Goal: Task Accomplishment & Management: Use online tool/utility

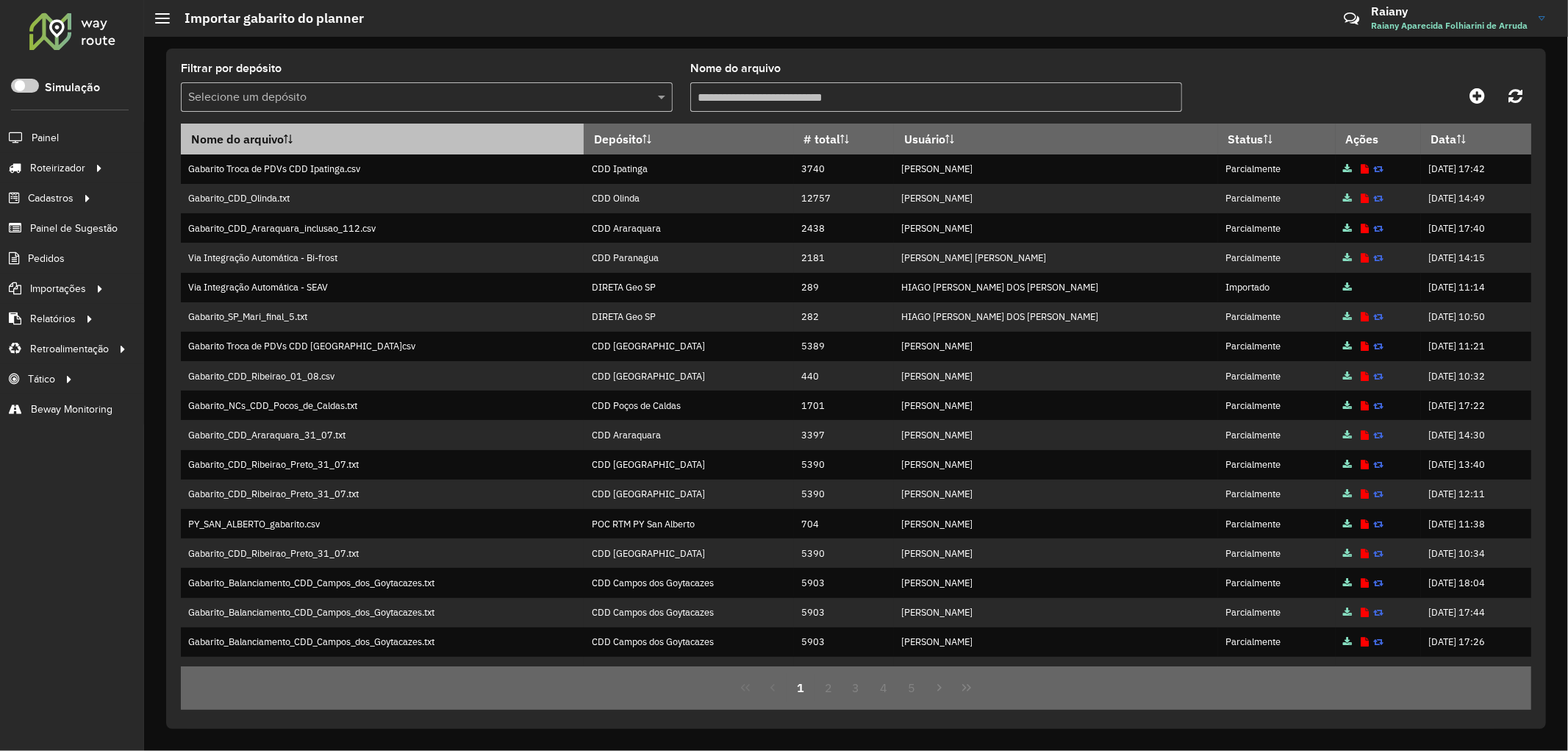
scroll to position [81, 0]
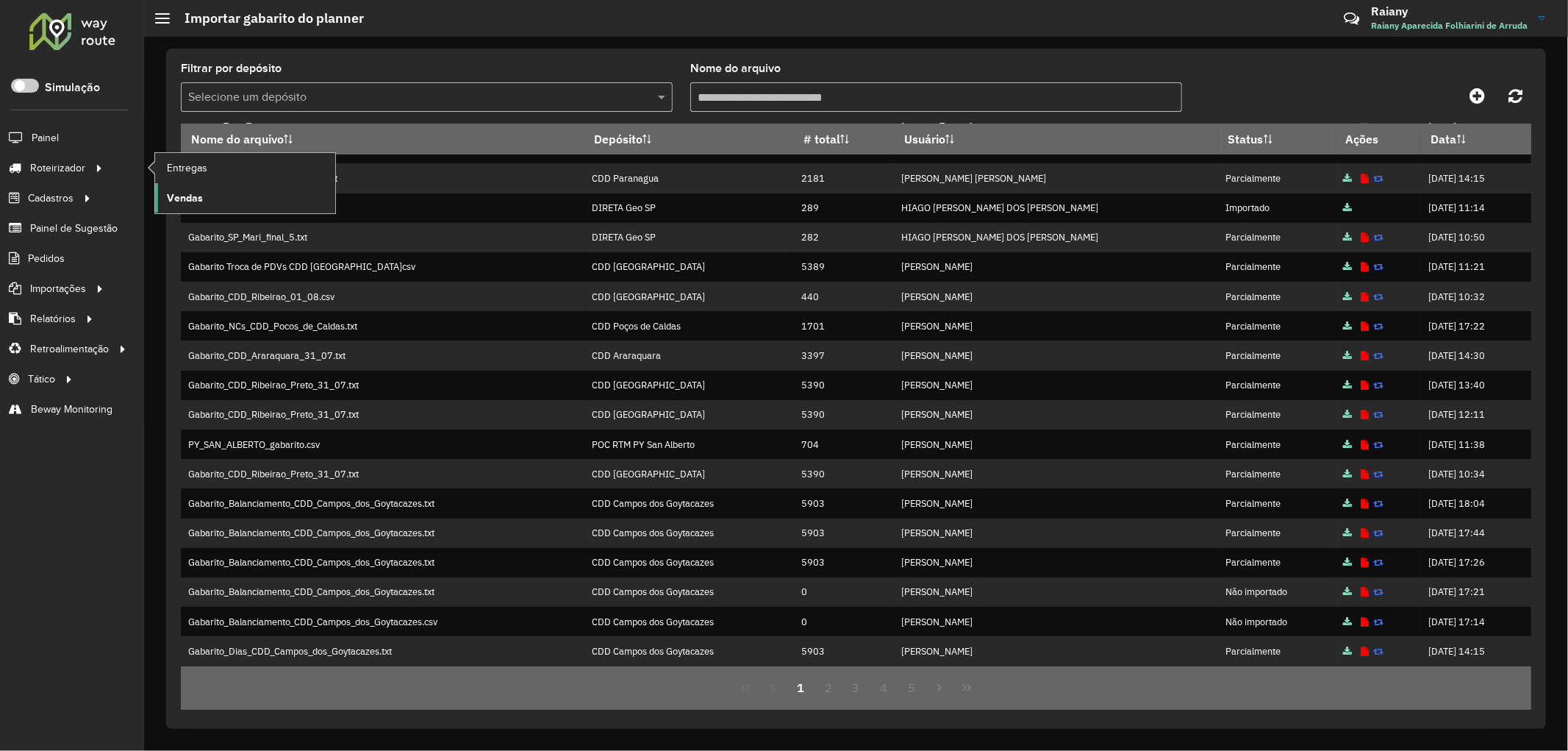
click at [192, 197] on span "Vendas" at bounding box center [185, 198] width 36 height 15
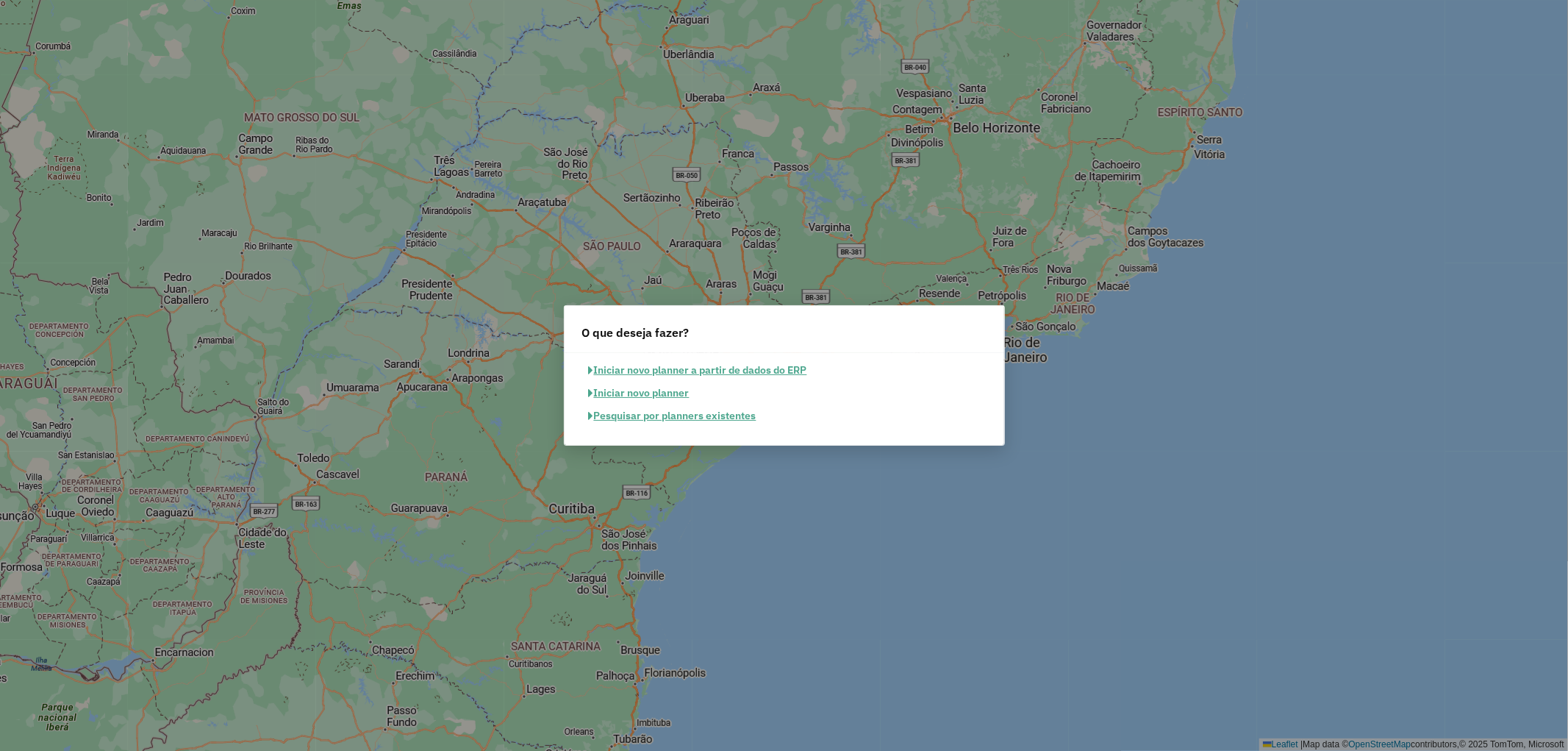
click at [609, 417] on button "Pesquisar por planners existentes" at bounding box center [673, 416] width 181 height 23
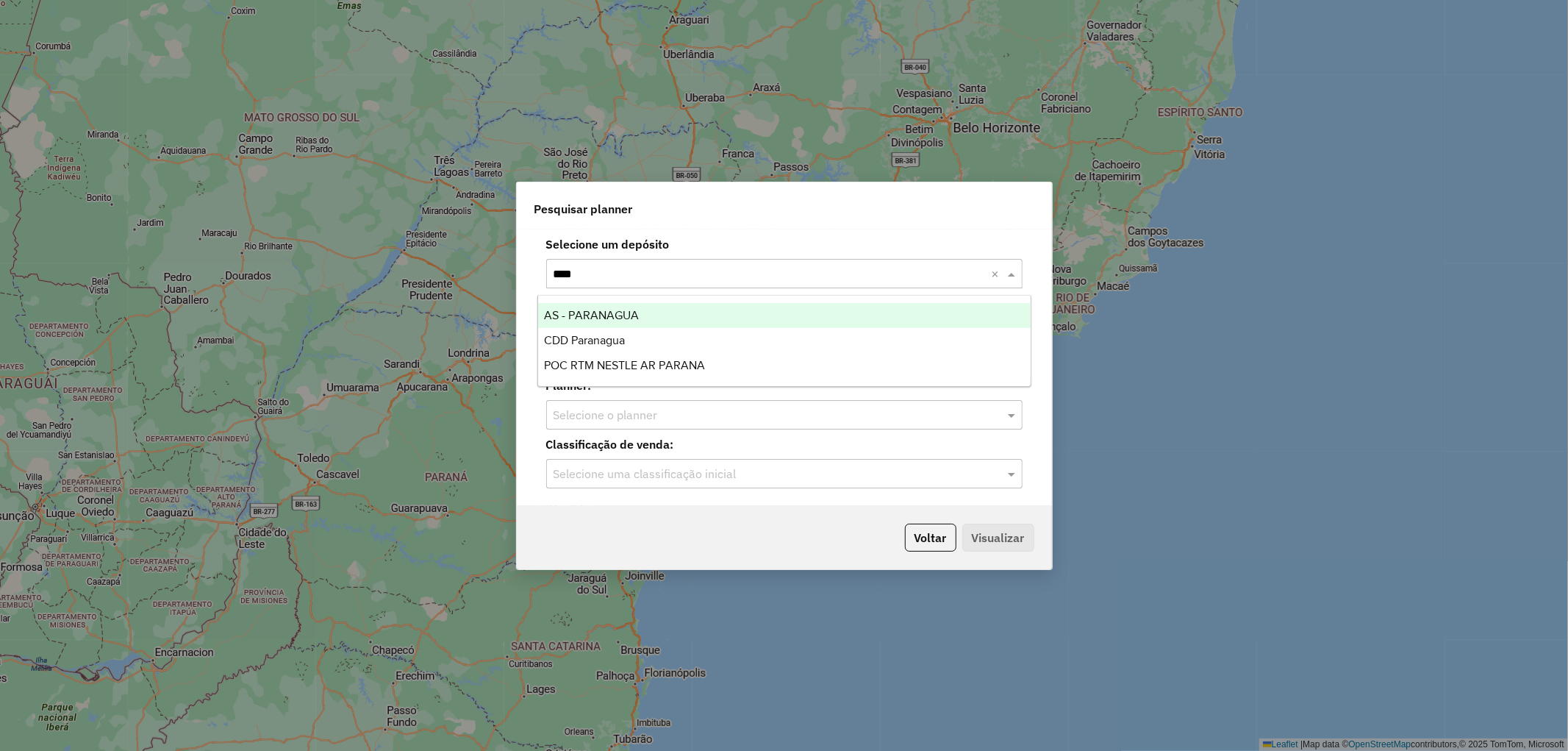
type input "*****"
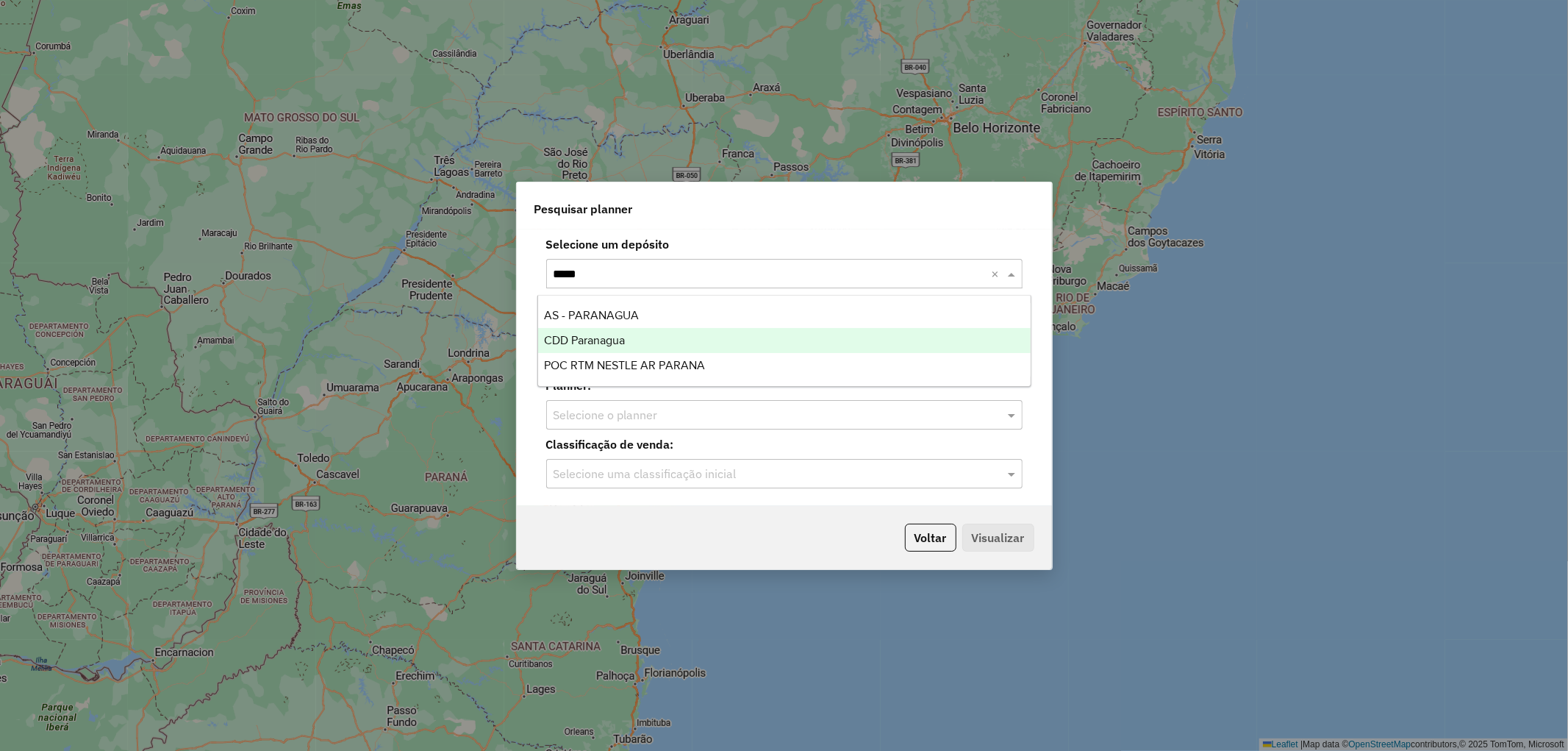
click at [624, 337] on span "CDD Paranagua" at bounding box center [584, 340] width 81 height 12
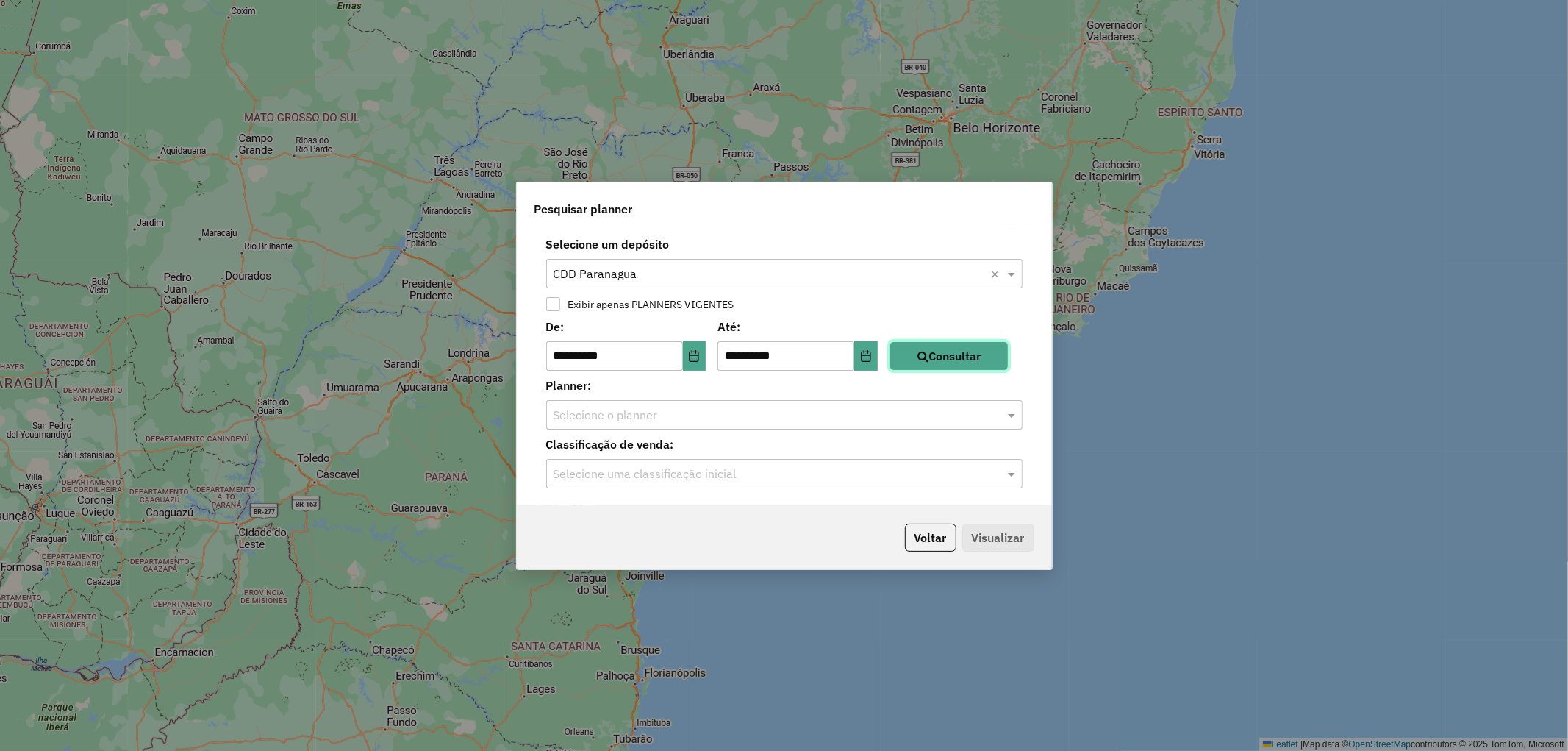
click at [964, 366] on button "Consultar" at bounding box center [949, 356] width 119 height 29
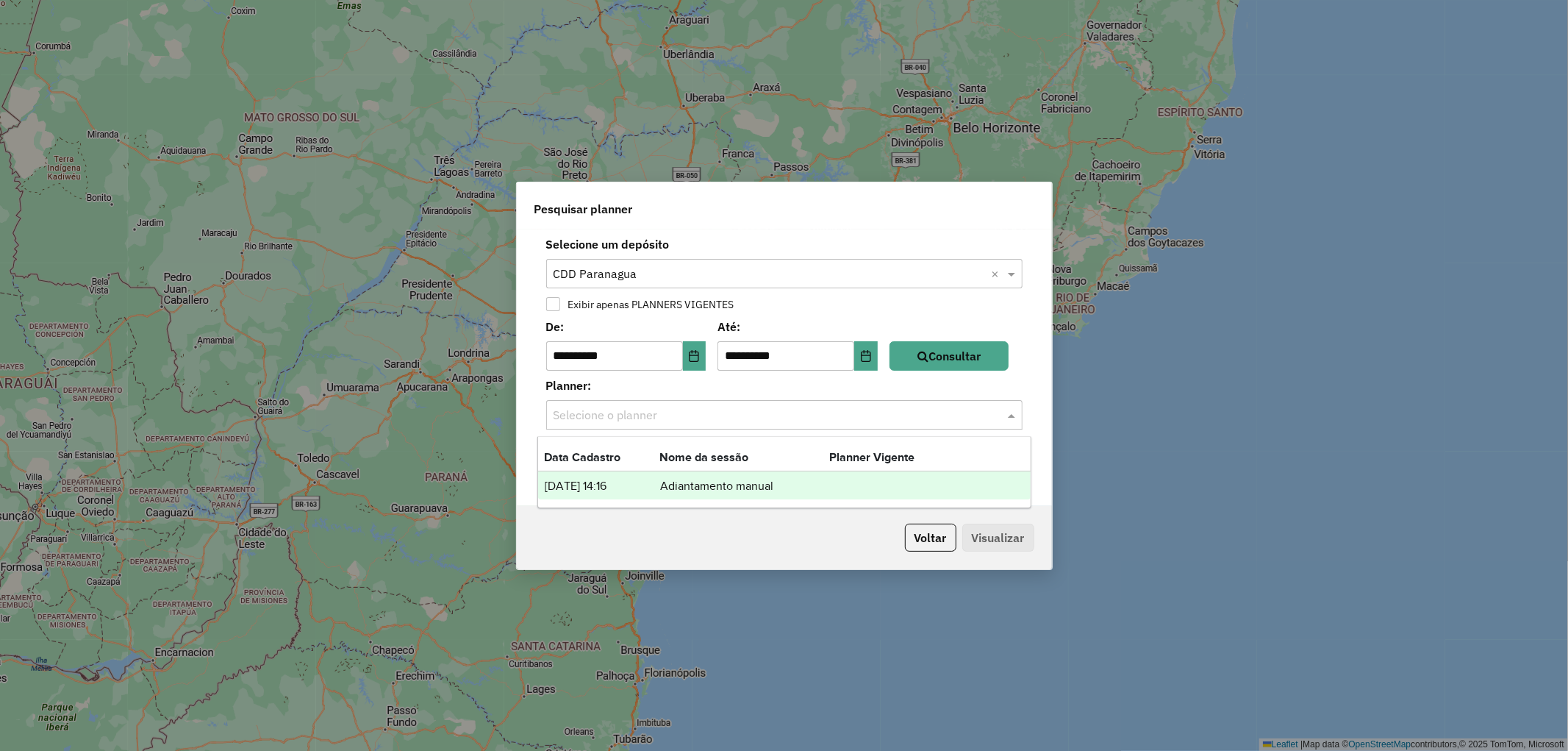
click at [671, 419] on input "text" at bounding box center [770, 415] width 433 height 18
click at [692, 491] on td "Adiantamento manual" at bounding box center [744, 486] width 170 height 19
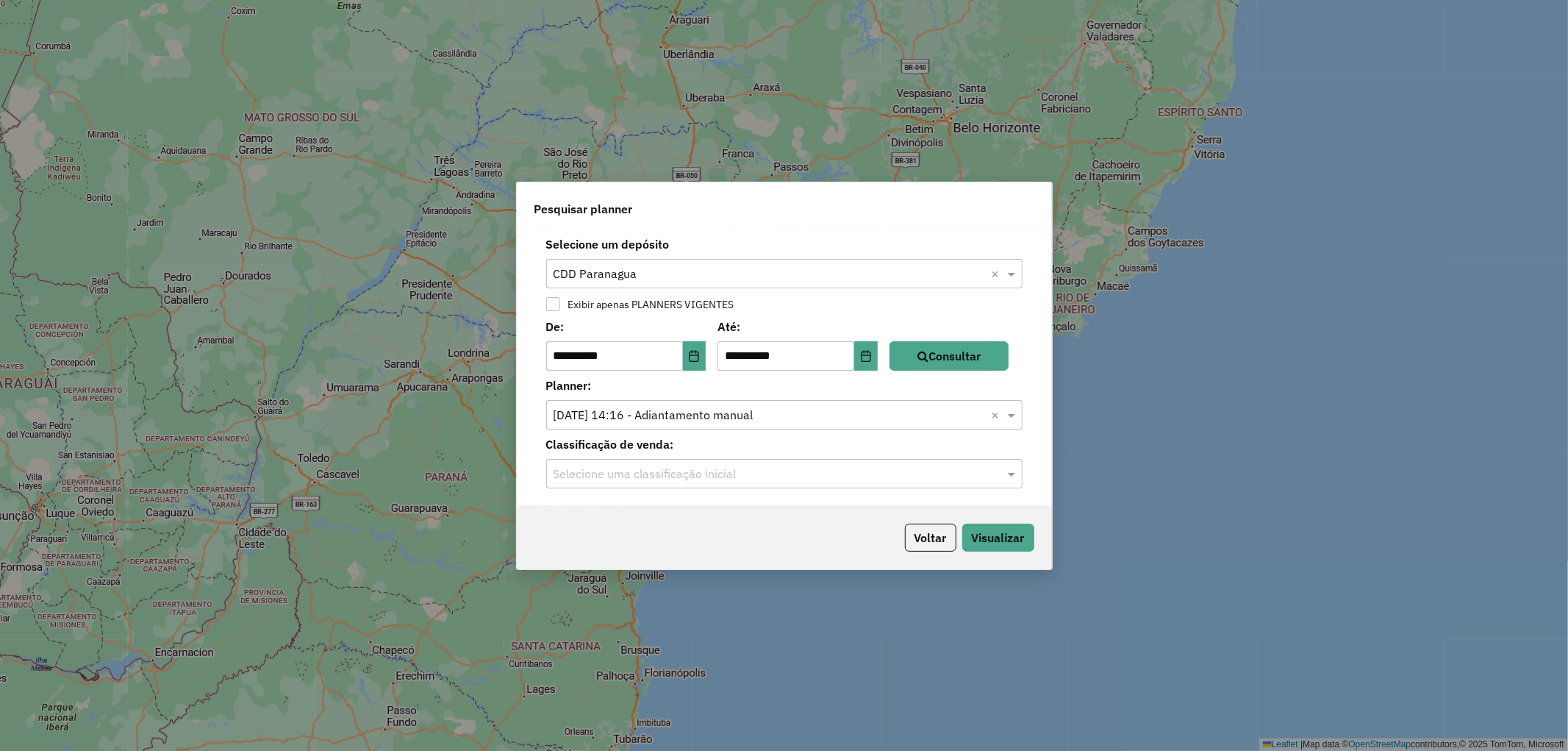
click at [682, 471] on input "text" at bounding box center [770, 474] width 433 height 18
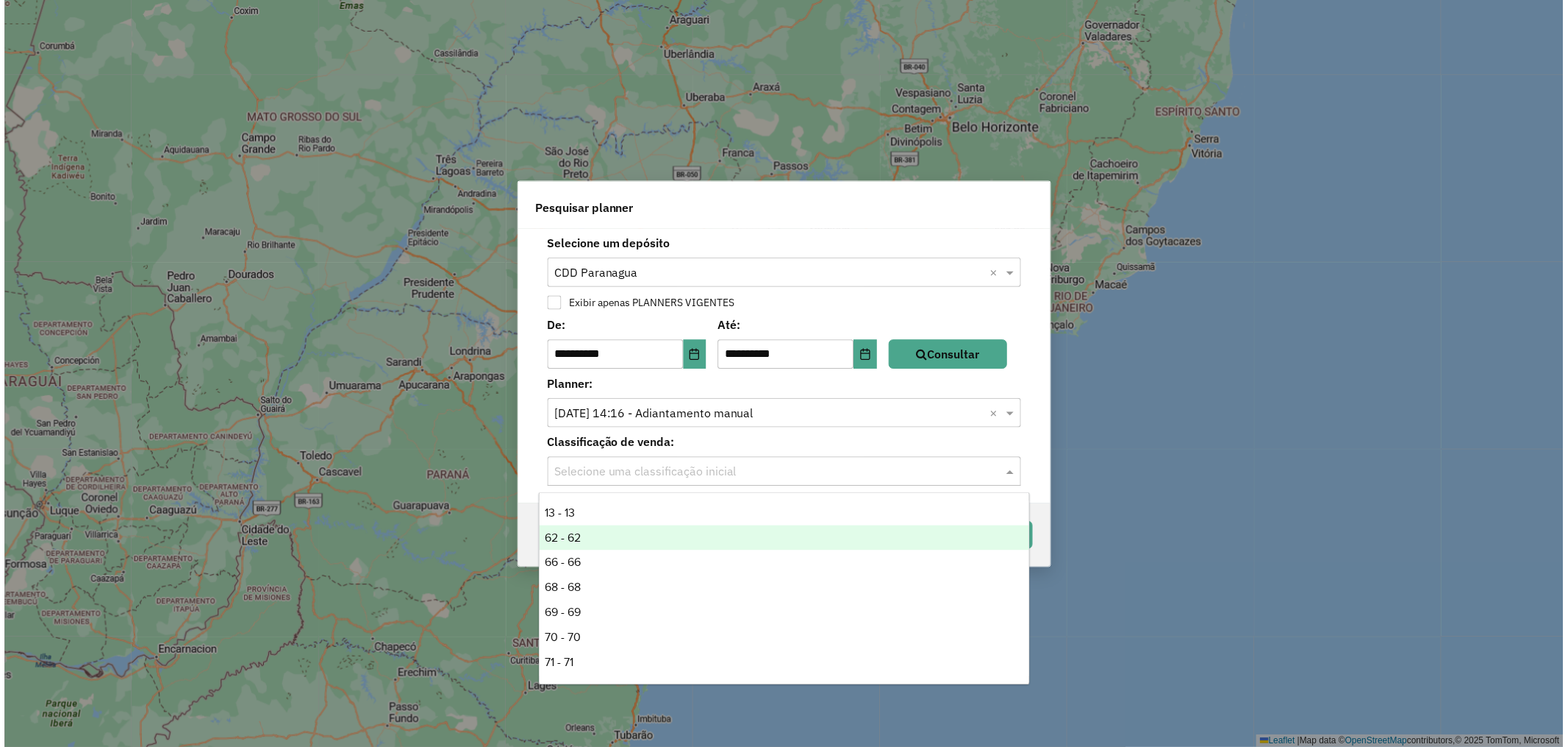
scroll to position [163, 0]
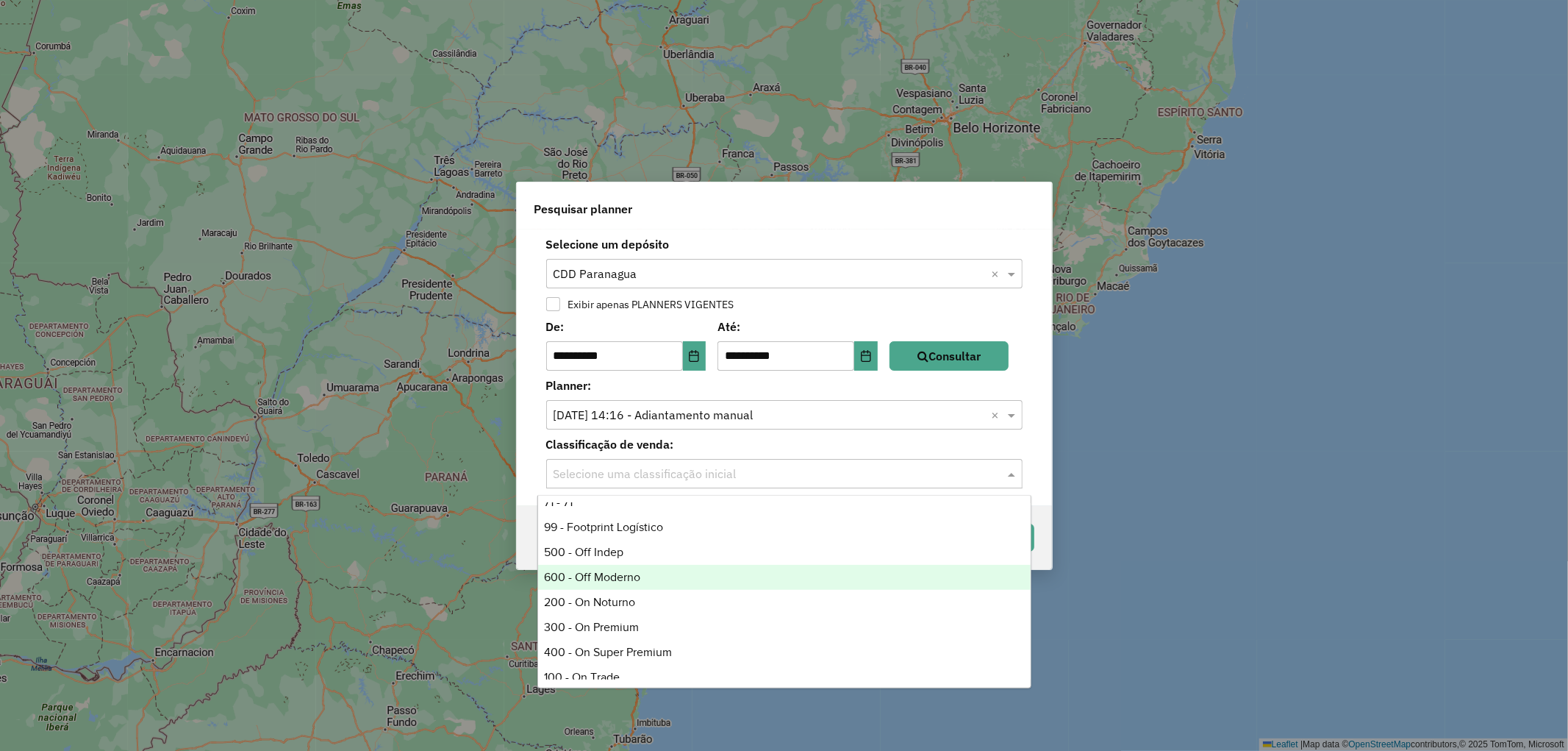
click at [628, 568] on div "600 - Off Moderno" at bounding box center [784, 578] width 493 height 25
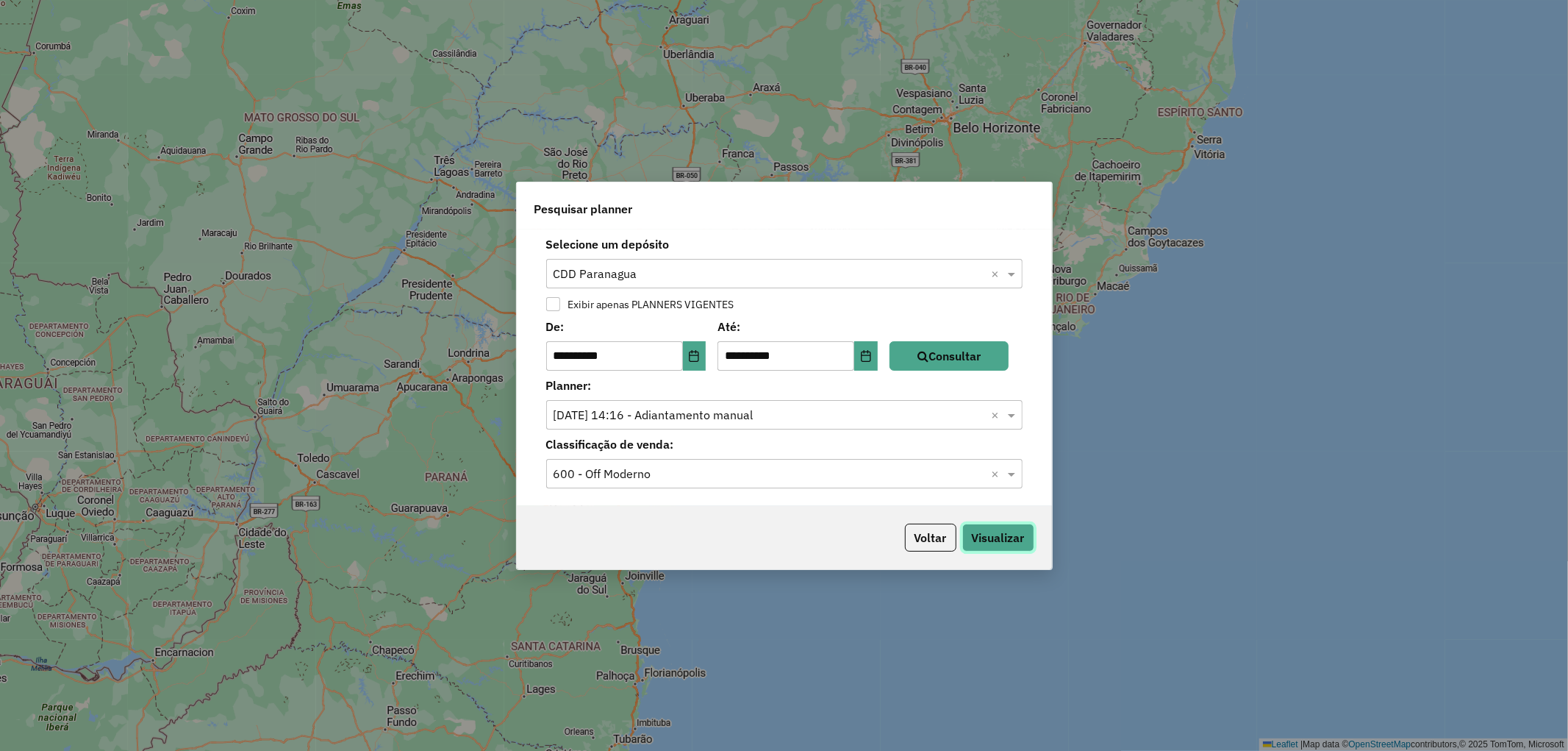
click at [995, 534] on button "Visualizar" at bounding box center [998, 538] width 72 height 28
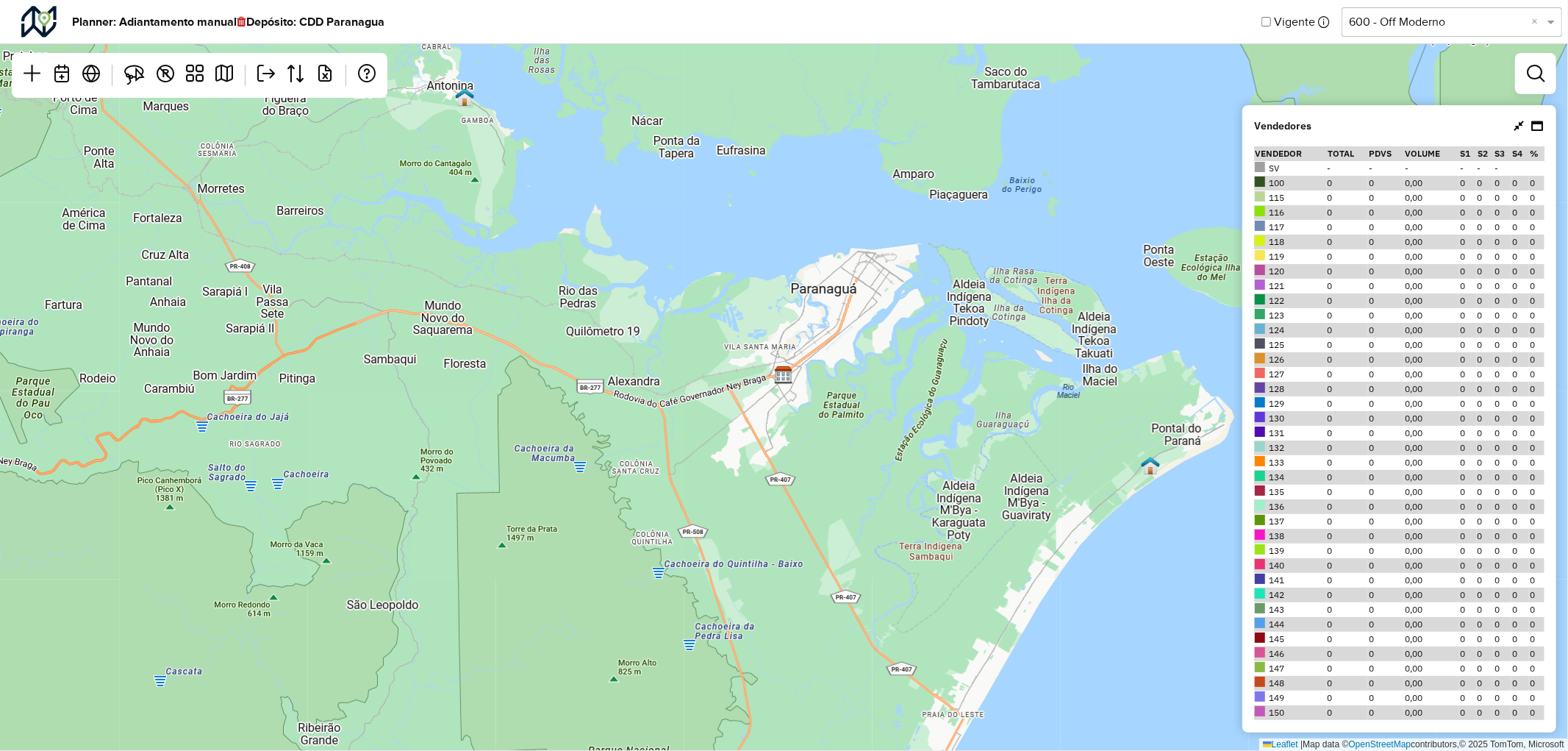
click at [1414, 11] on div "Selecione uma opção 600 - Off Moderno ×" at bounding box center [1452, 22] width 221 height 29
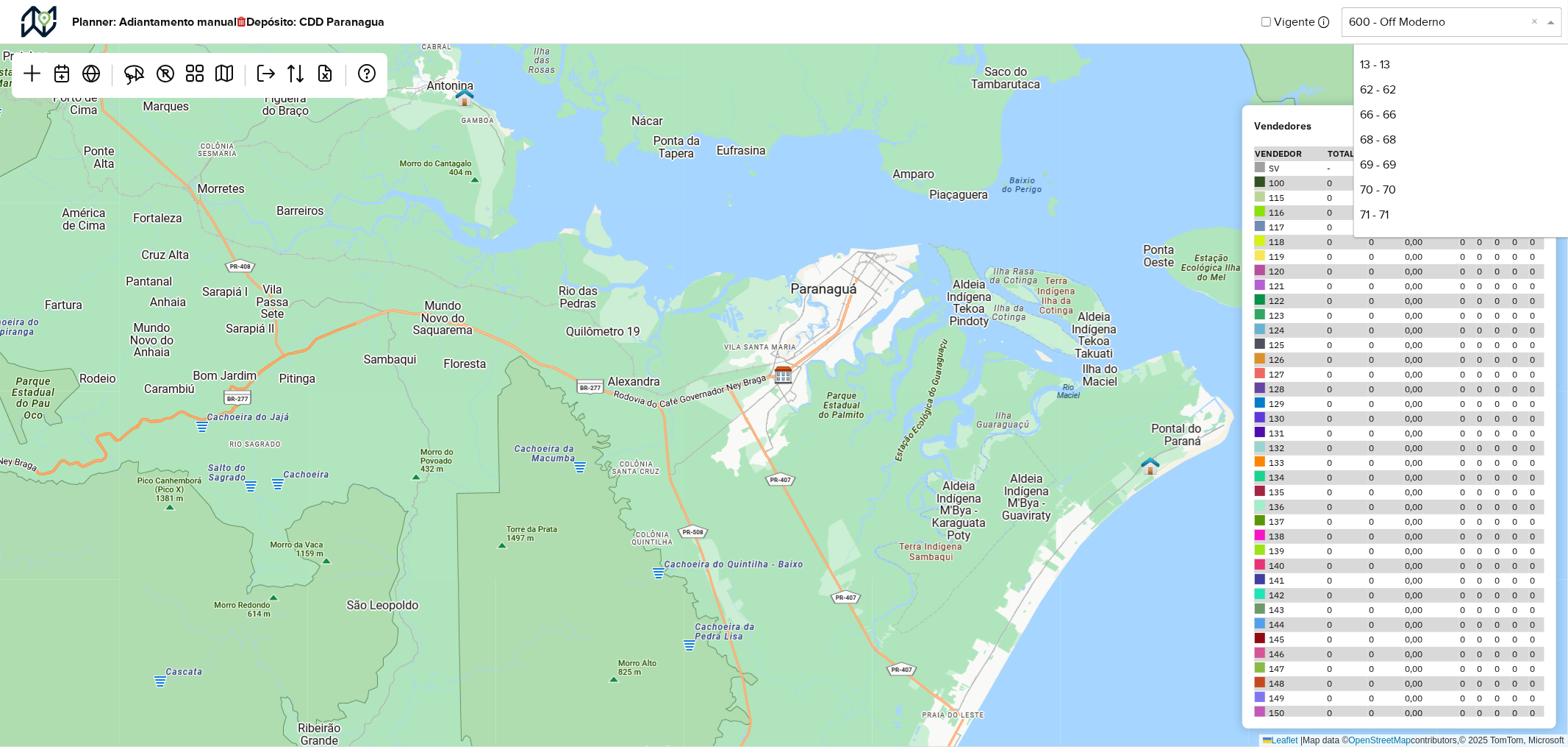
scroll to position [223, 0]
click at [1399, 91] on div "200 - On Noturno" at bounding box center [1464, 91] width 219 height 25
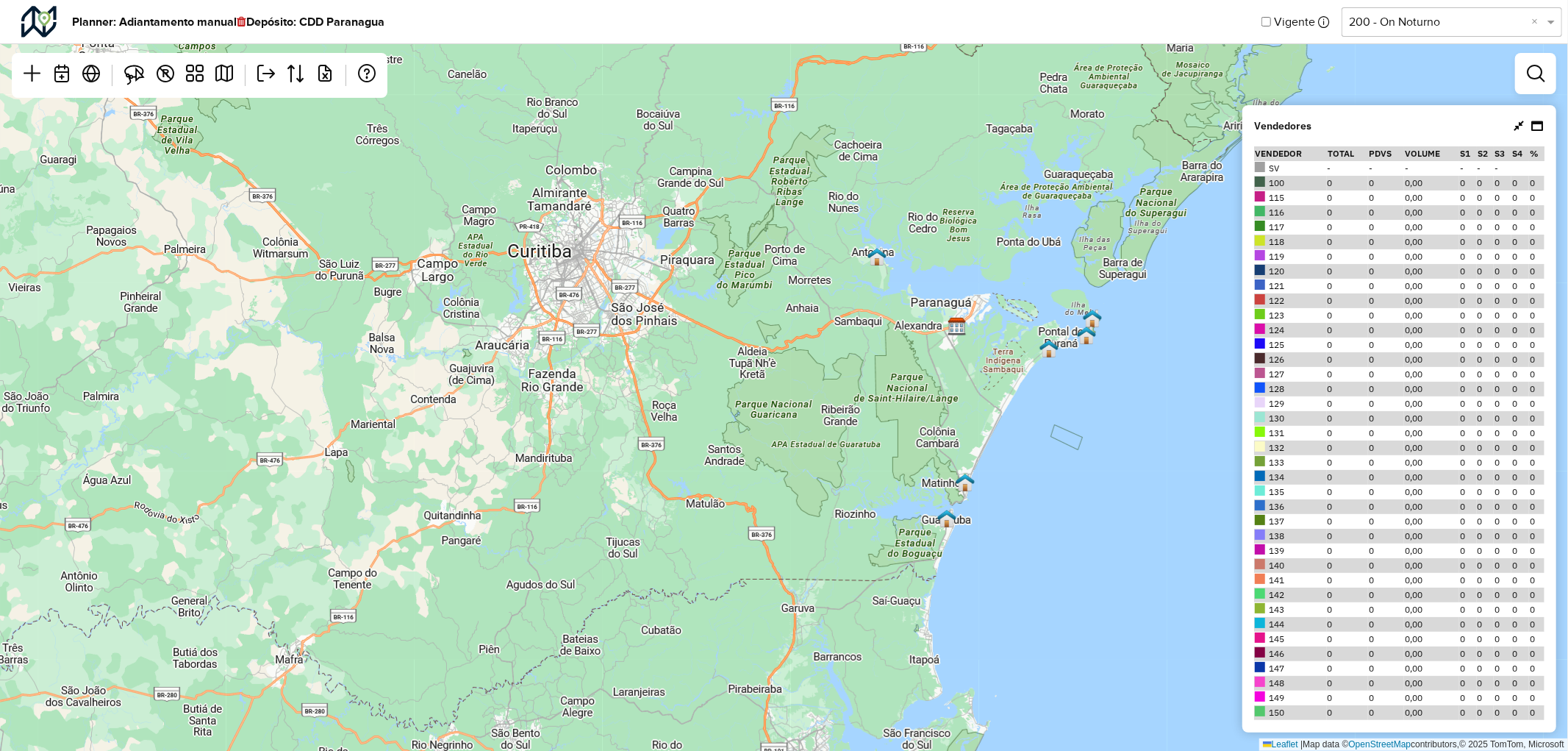
click at [1387, 24] on input "text" at bounding box center [1437, 22] width 176 height 18
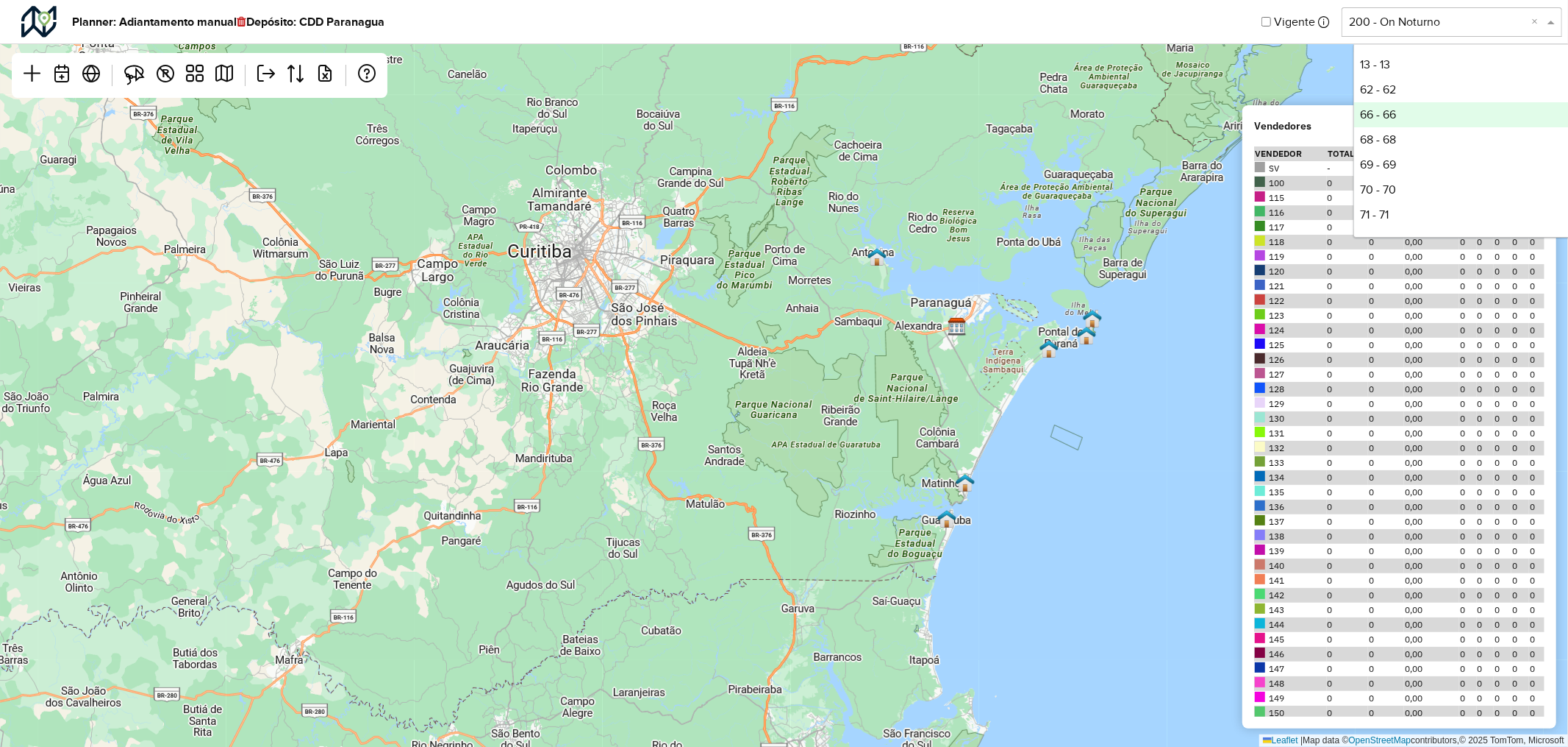
click at [1396, 113] on div "66 - 66" at bounding box center [1464, 115] width 219 height 25
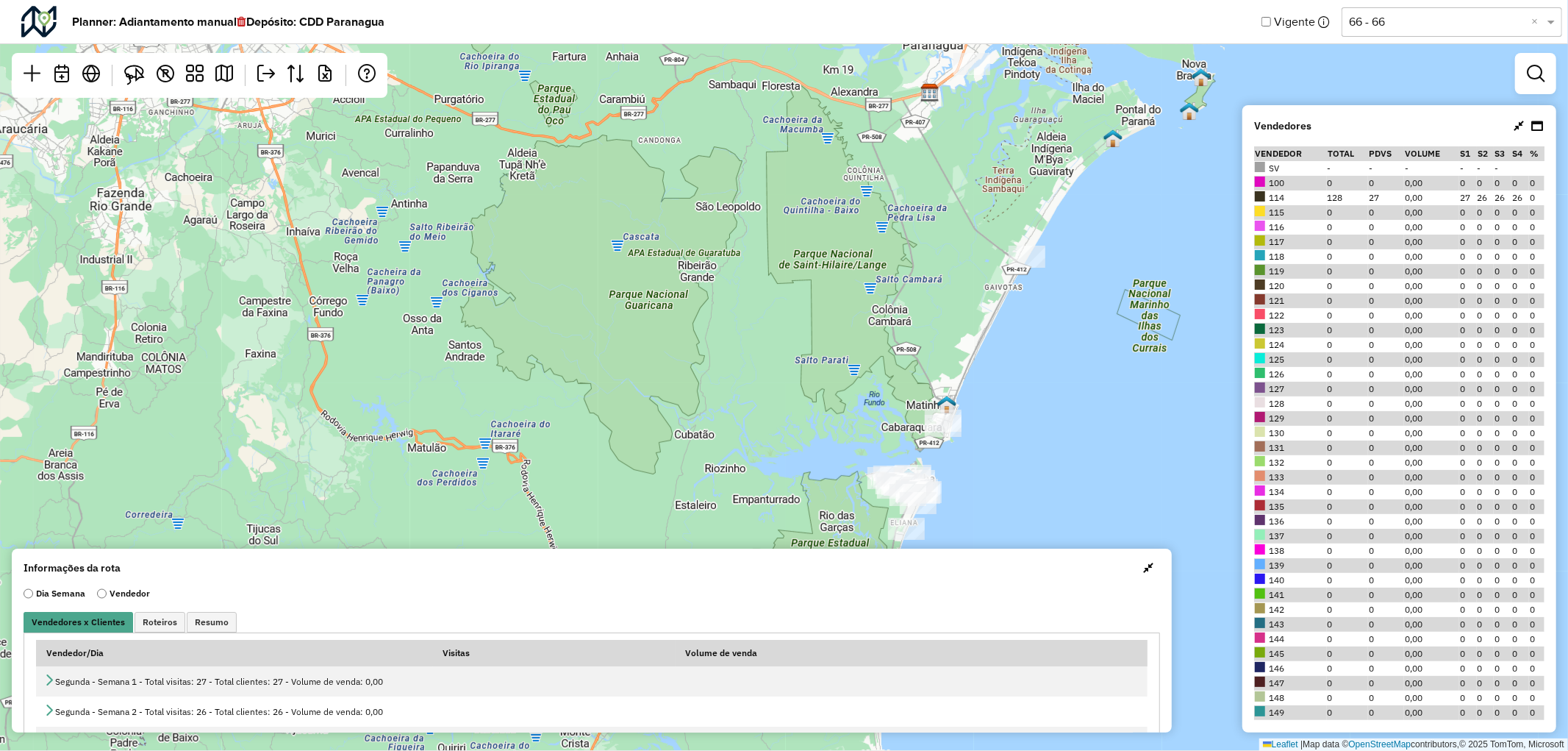
drag, startPoint x: 1012, startPoint y: 348, endPoint x: 1056, endPoint y: 102, distance: 249.9
click at [1056, 102] on div "Leaflet | Map data © OpenStreetMap contributors,© 2025 TomTom, Microsoft" at bounding box center [784, 375] width 1568 height 751
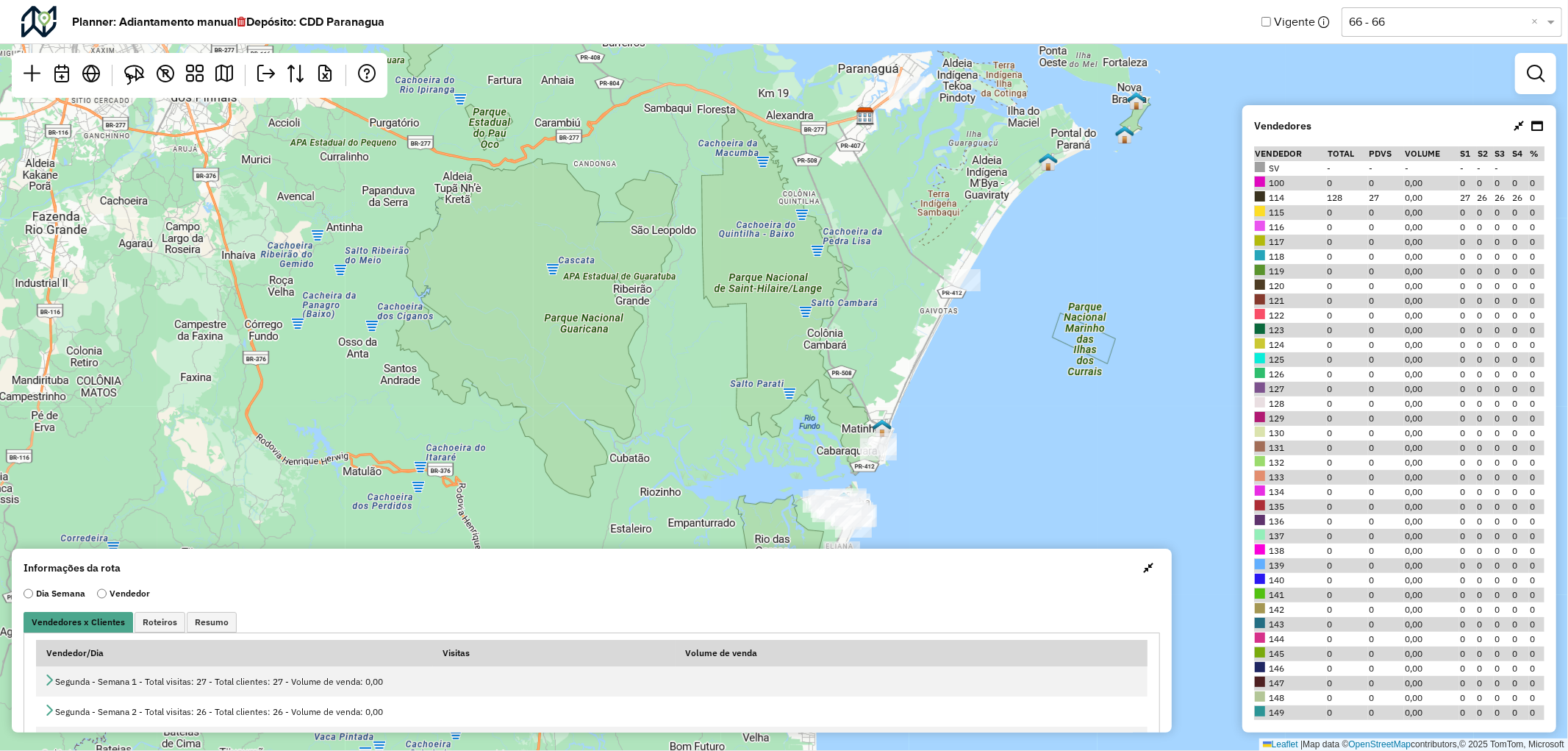
drag, startPoint x: 1018, startPoint y: 291, endPoint x: 965, endPoint y: 387, distance: 109.7
click at [964, 414] on div "Leaflet | Map data © OpenStreetMap contributors,© 2025 TomTom, Microsoft" at bounding box center [784, 375] width 1568 height 751
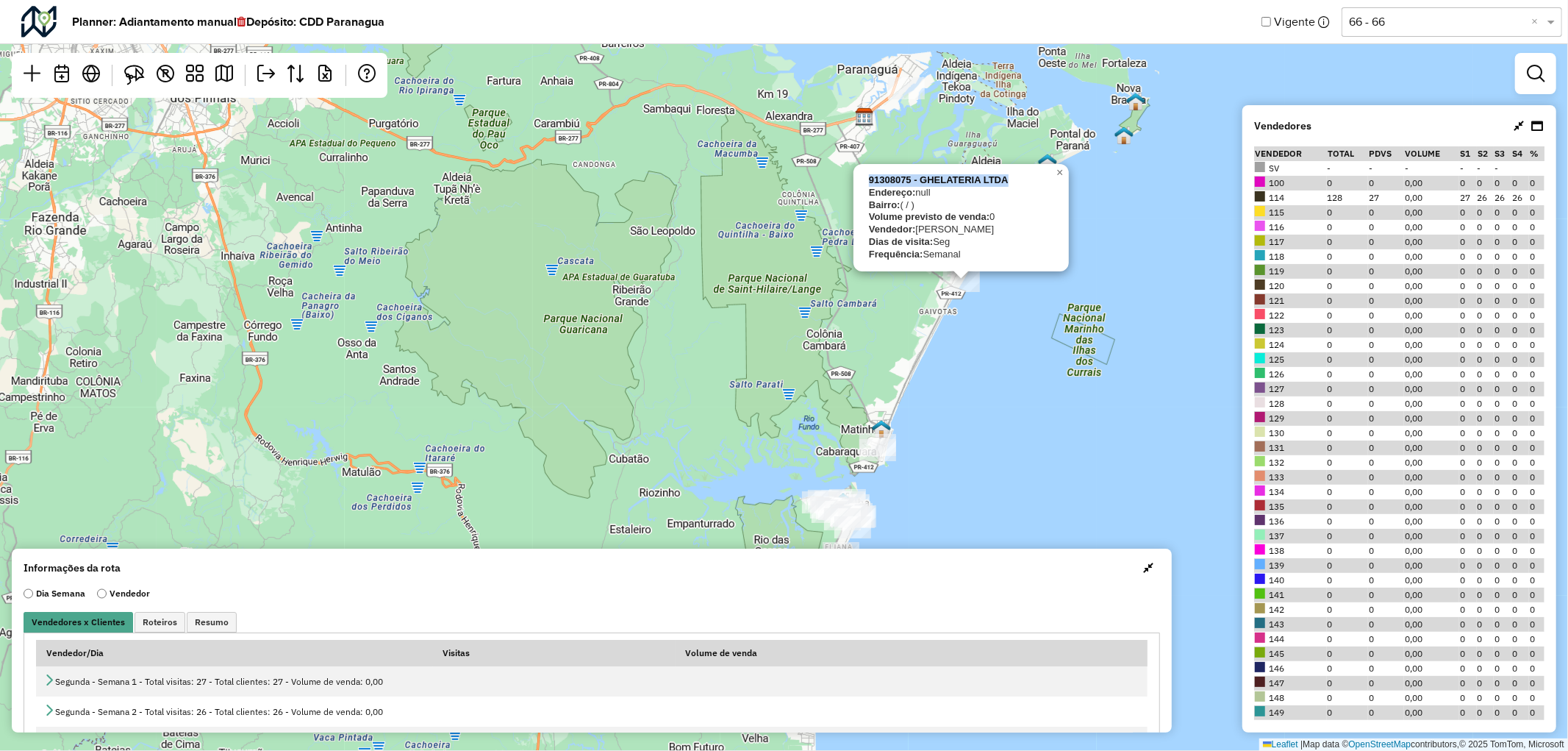
drag, startPoint x: 1017, startPoint y: 179, endPoint x: 868, endPoint y: 183, distance: 149.1
click at [868, 183] on div "91308075 - GHELATERIA LTDA Endereço: null Bairro: ( / ) Volume previsto de vend…" at bounding box center [961, 217] width 216 height 107
copy strong "91308075 - GHELATERIA LTDA"
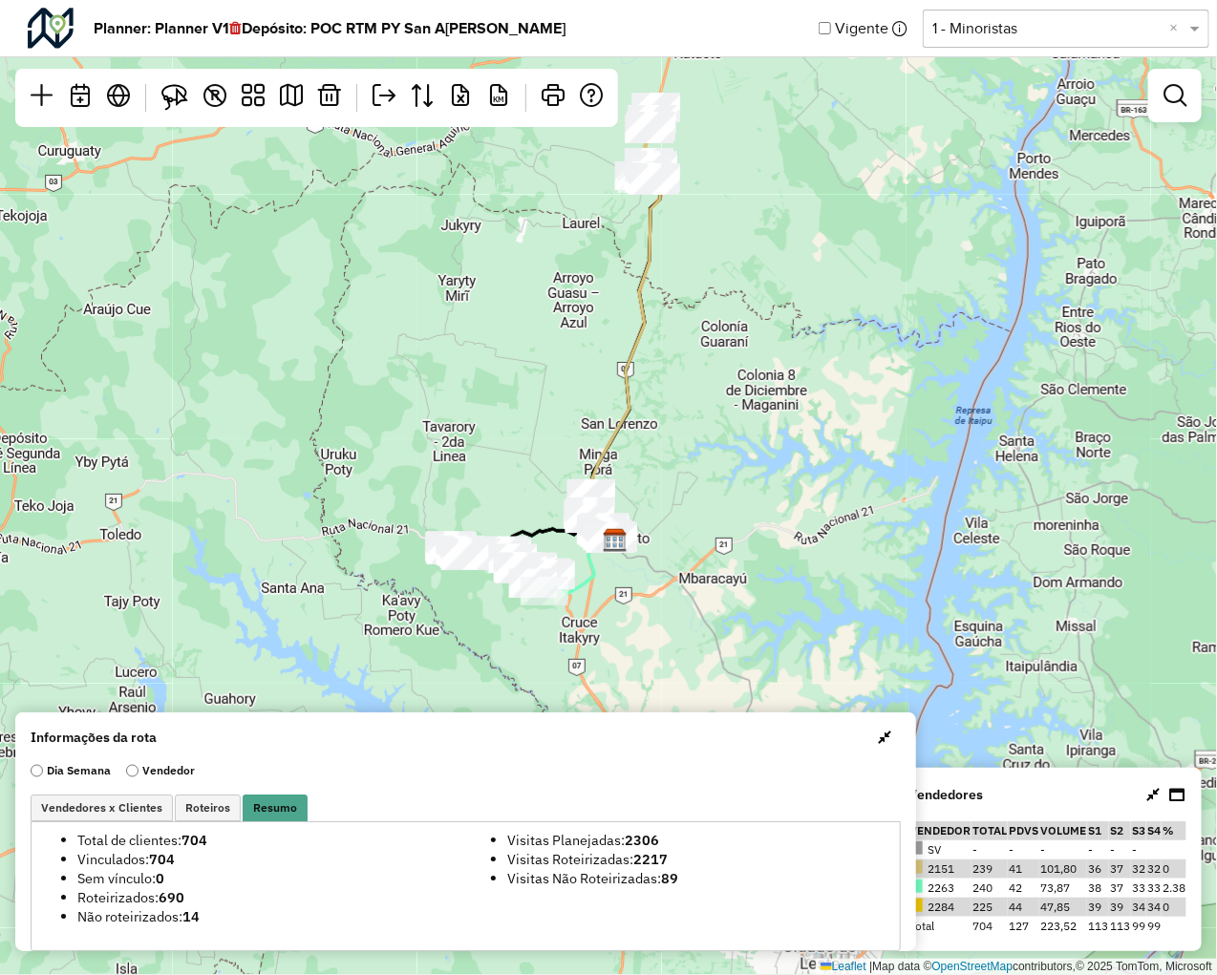
click at [1162, 118] on div at bounding box center [1174, 95] width 53 height 53
click at [1163, 100] on em at bounding box center [1174, 95] width 23 height 23
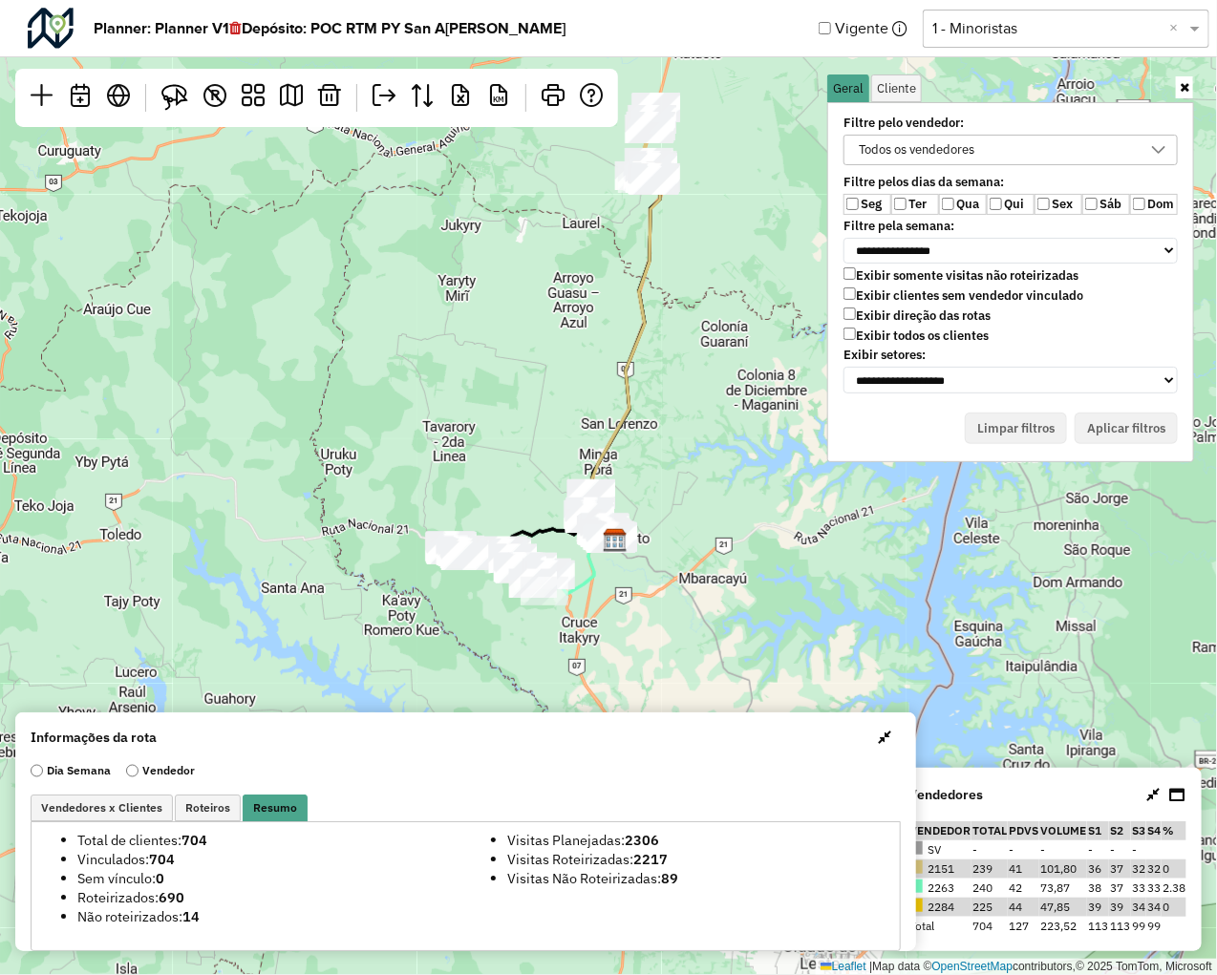
click at [786, 499] on div "Leaflet | Map data © OpenStreetMap contributors,© 2025 TomTom, Microsoft" at bounding box center [608, 487] width 1217 height 975
click at [1184, 86] on icon at bounding box center [1185, 87] width 10 height 12
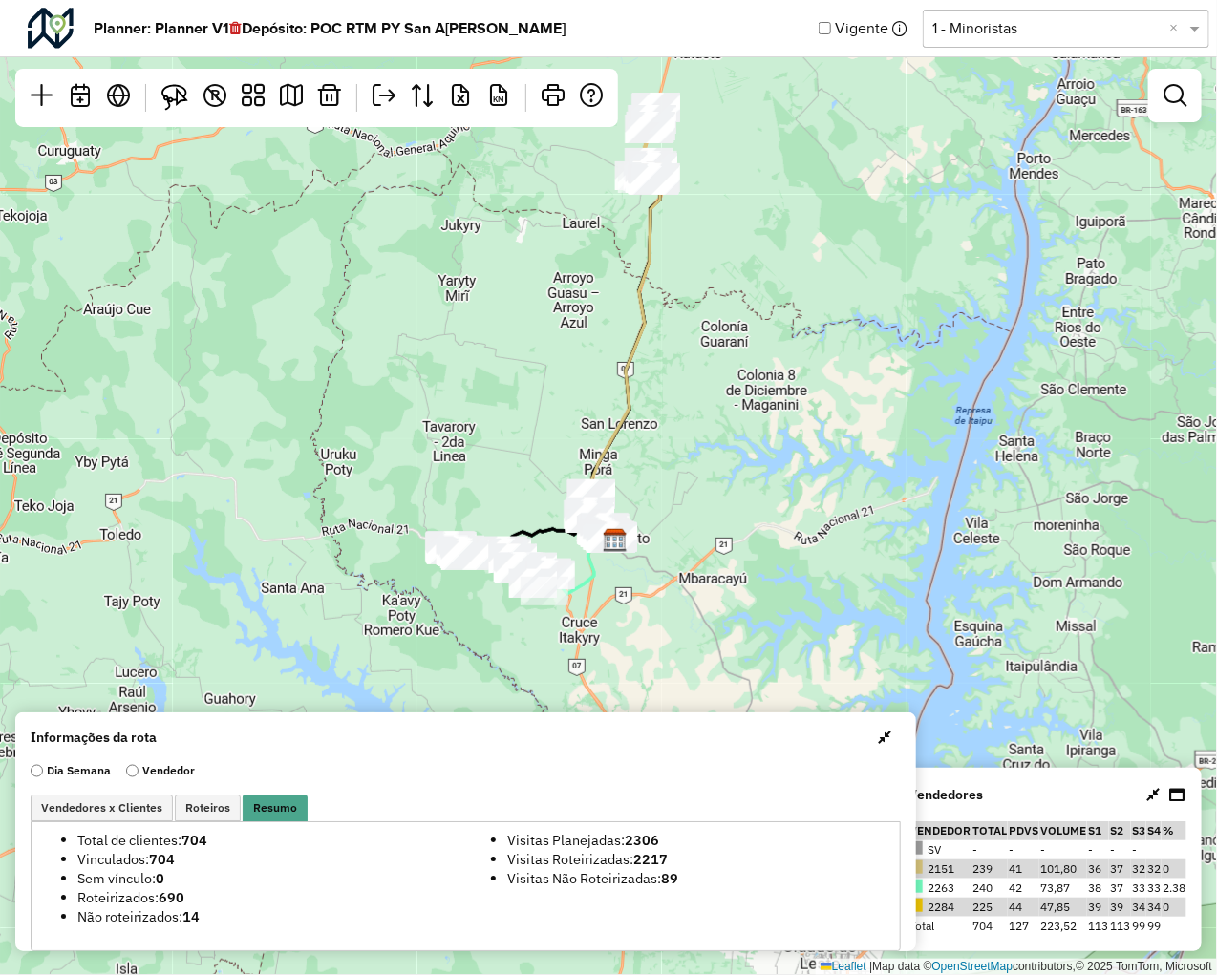
click at [866, 233] on div "Leaflet | Map data © OpenStreetMap contributors,© 2025 TomTom, Microsoft" at bounding box center [608, 487] width 1217 height 975
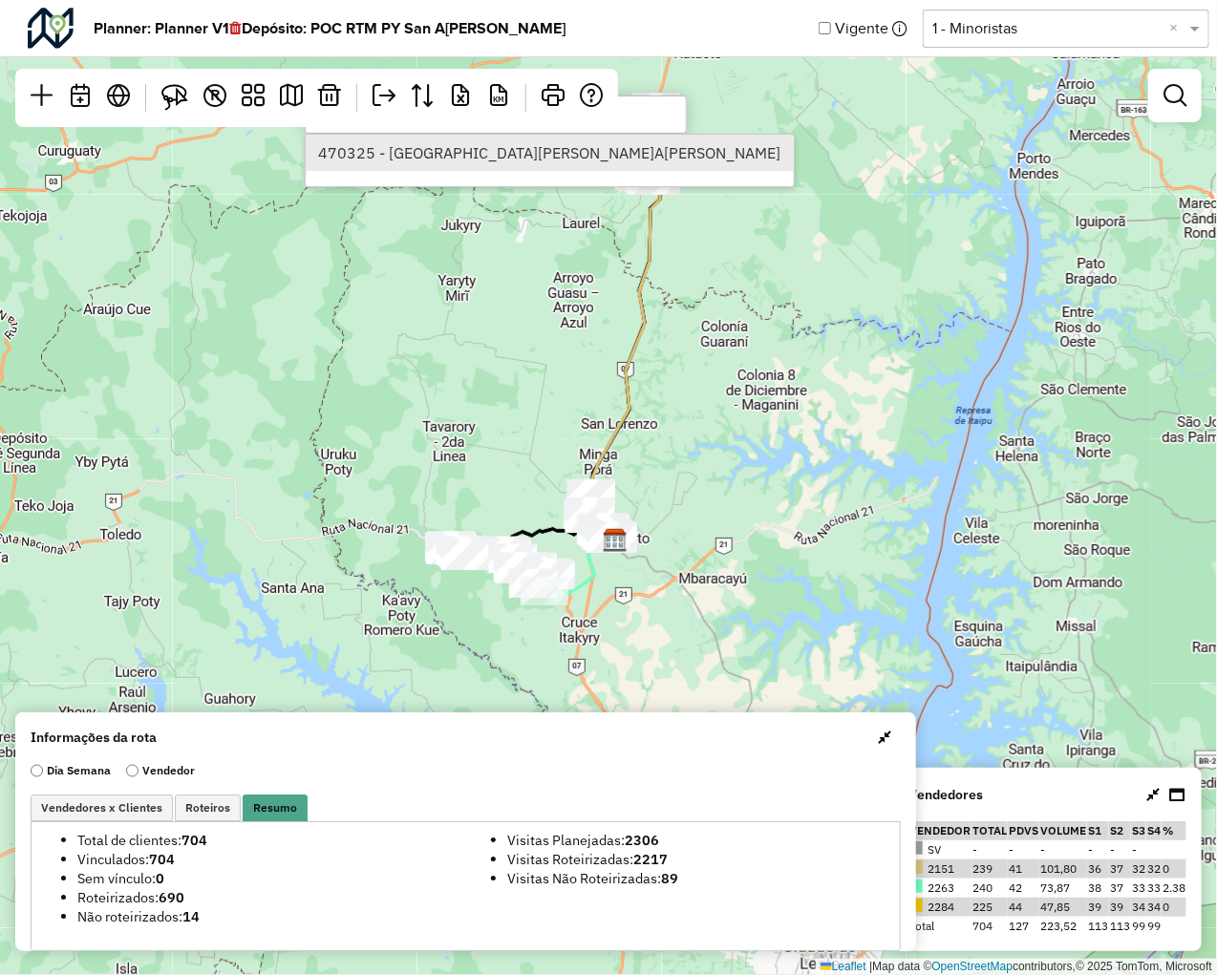
type input "******"
click at [569, 160] on li "470325 - SEGOVIA, JOSE RRICARDO" at bounding box center [550, 153] width 488 height 36
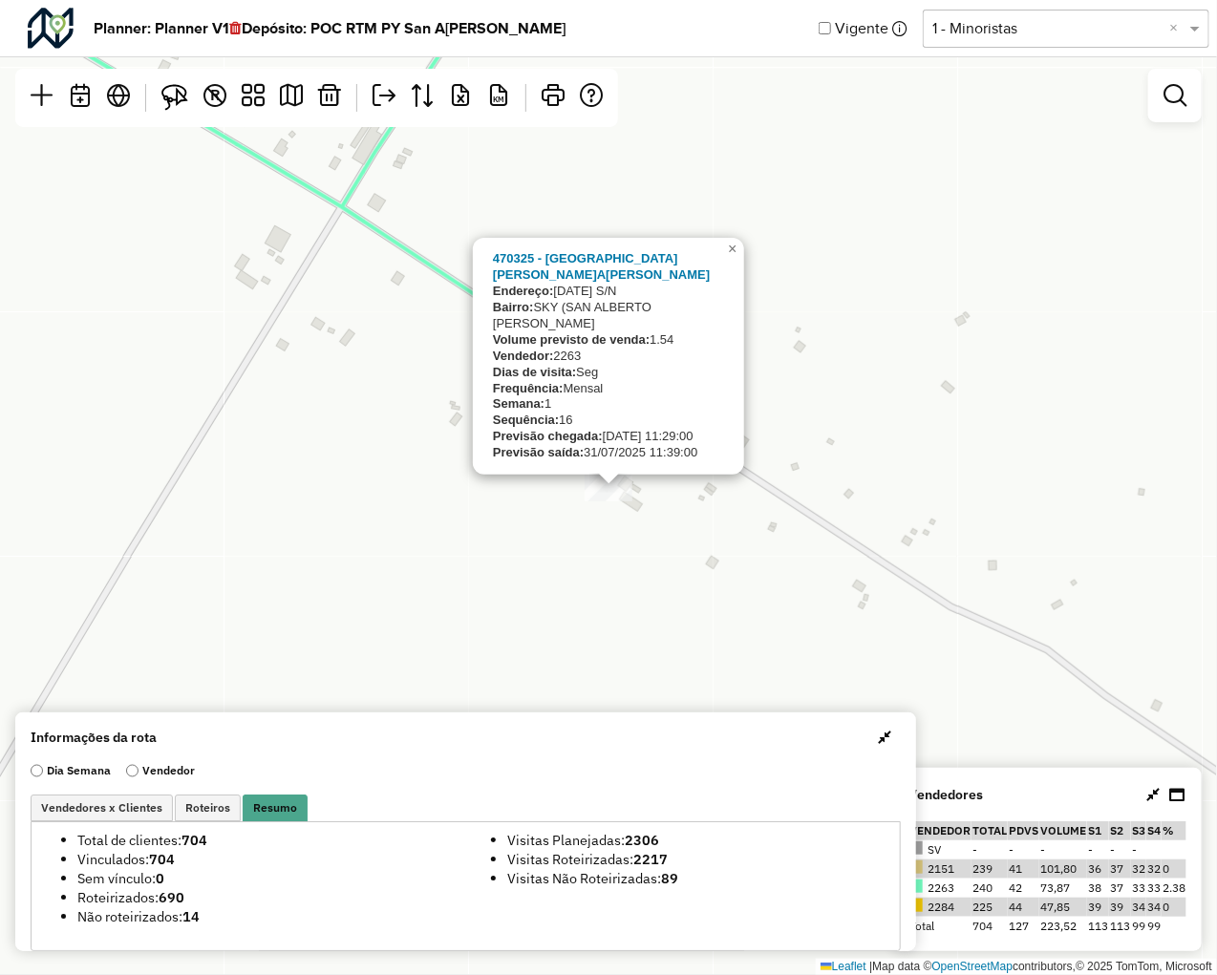
click at [1178, 793] on icon at bounding box center [1176, 794] width 15 height 15
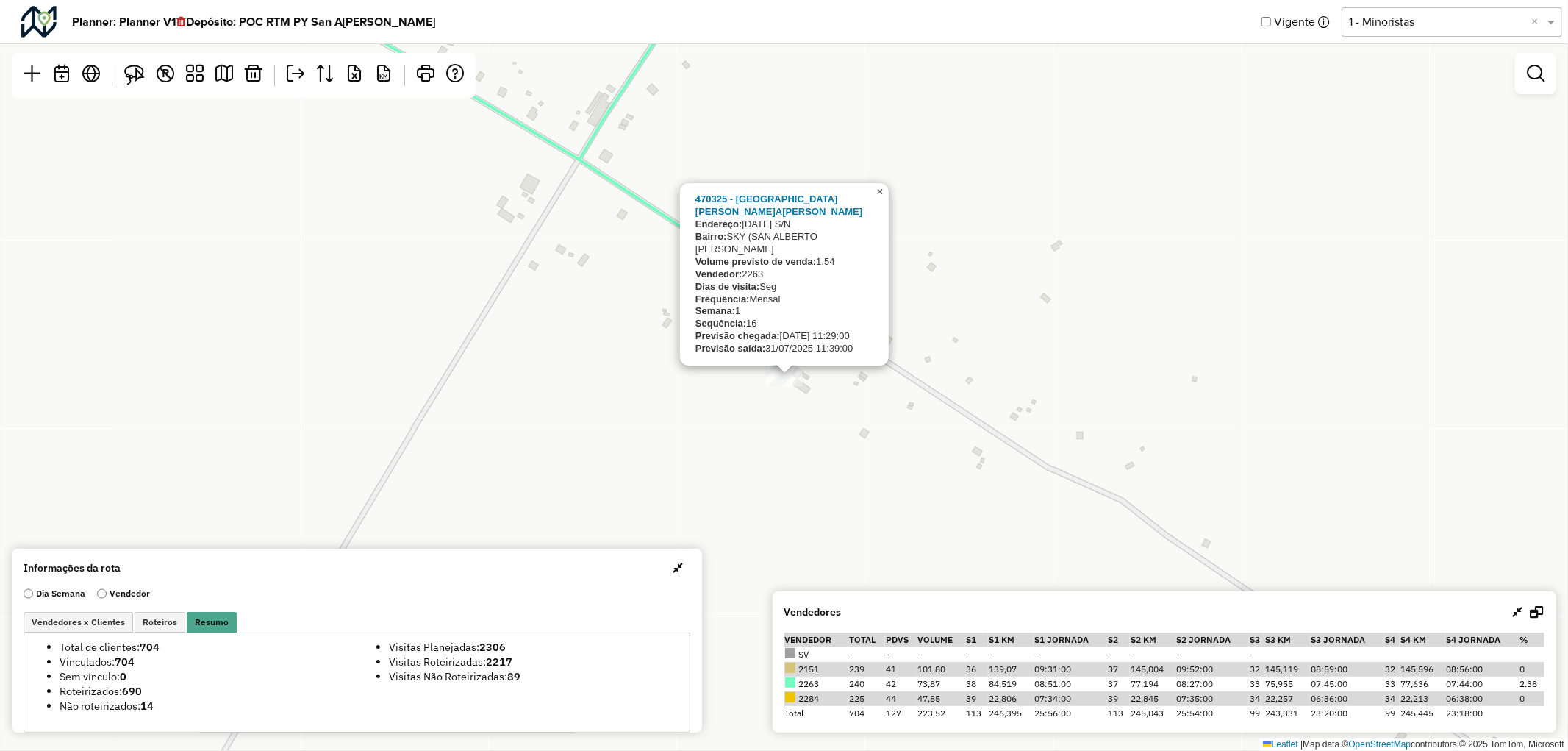
click at [883, 198] on span "×" at bounding box center [880, 192] width 7 height 12
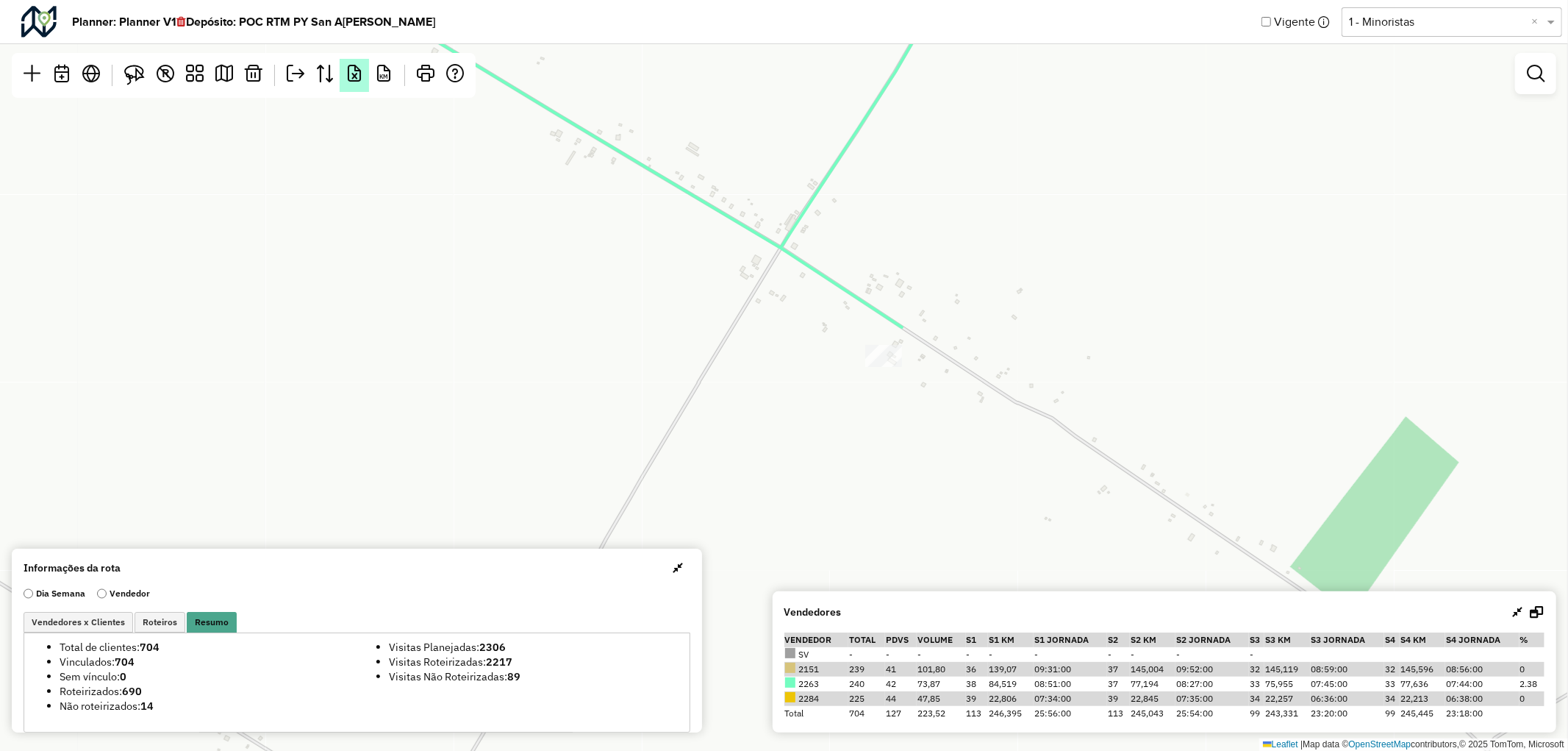
click at [356, 82] on link at bounding box center [354, 75] width 29 height 33
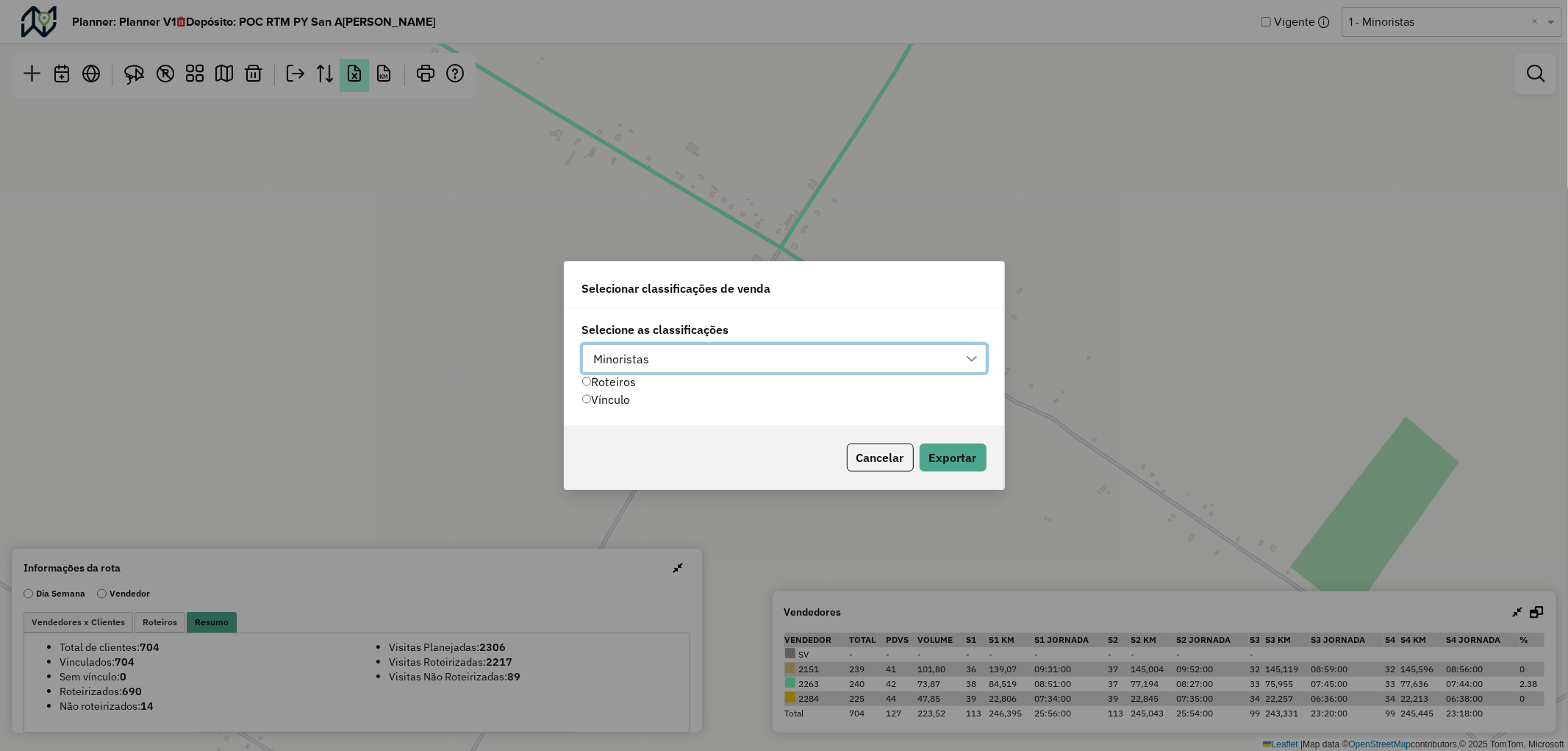
scroll to position [9, 65]
click at [936, 456] on button "Exportar" at bounding box center [953, 458] width 67 height 28
click at [936, 253] on div "Selecionar classificações de venda Selecione as classificações Minoristas Rotei…" at bounding box center [784, 375] width 1568 height 751
click at [886, 452] on button "Cancelar" at bounding box center [880, 458] width 67 height 28
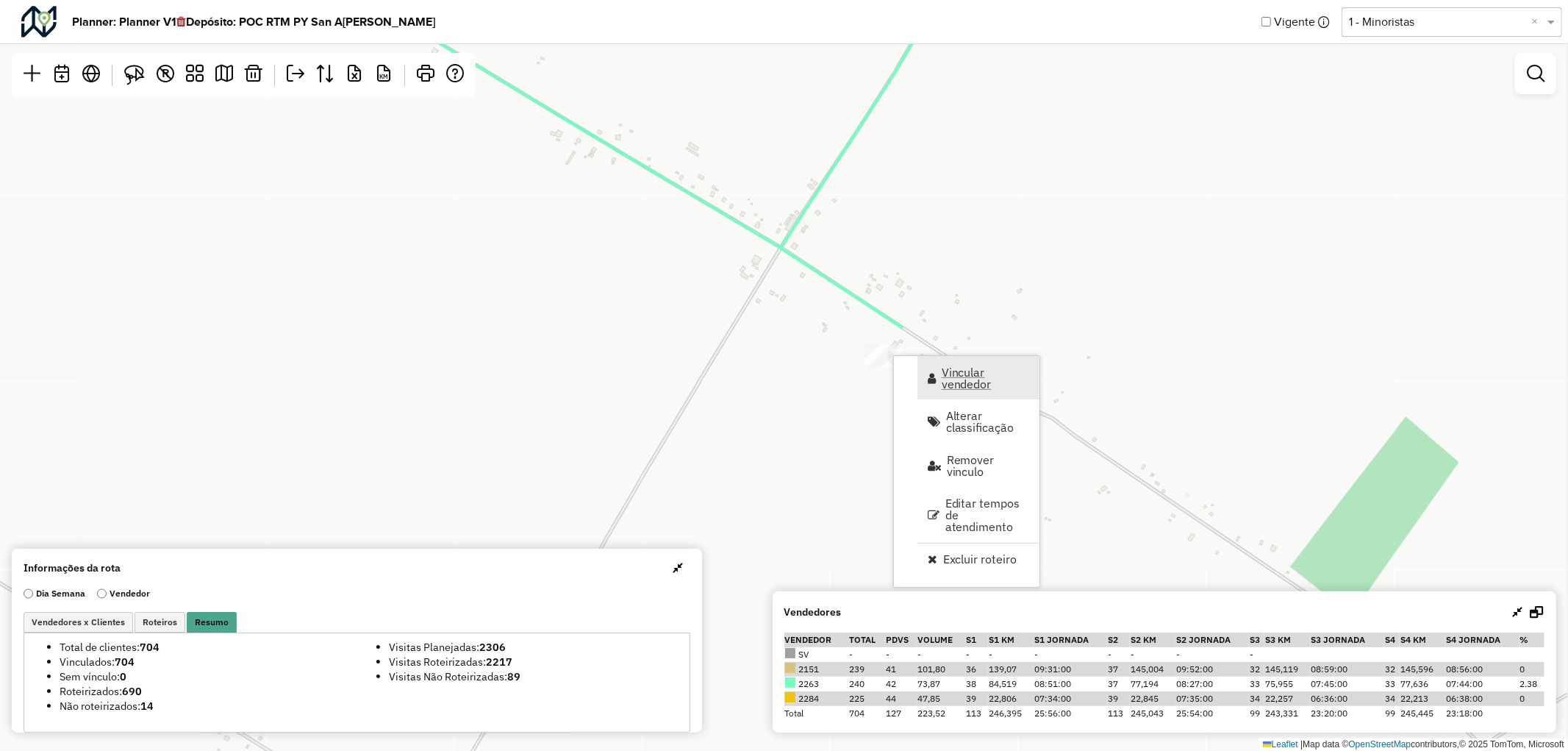
click at [936, 381] on span "Vincular vendedor" at bounding box center [986, 378] width 89 height 24
select select "********"
select select "*"
select select "****"
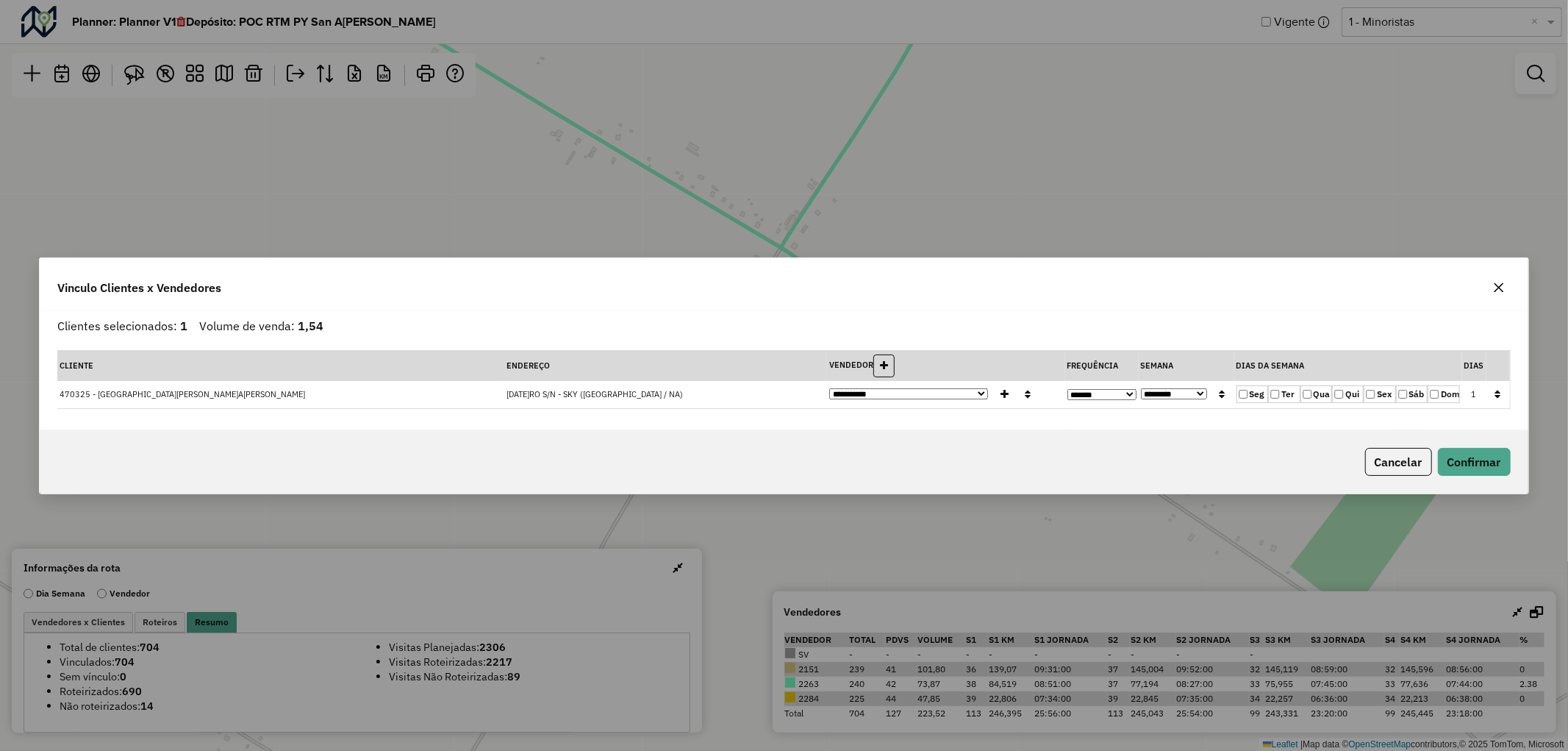
click at [936, 393] on select "**********" at bounding box center [1102, 394] width 69 height 11
select select "*"
click at [936, 389] on select "**********" at bounding box center [1102, 394] width 69 height 11
select select "*******"
click at [936, 474] on button "Confirmar" at bounding box center [1474, 462] width 73 height 28
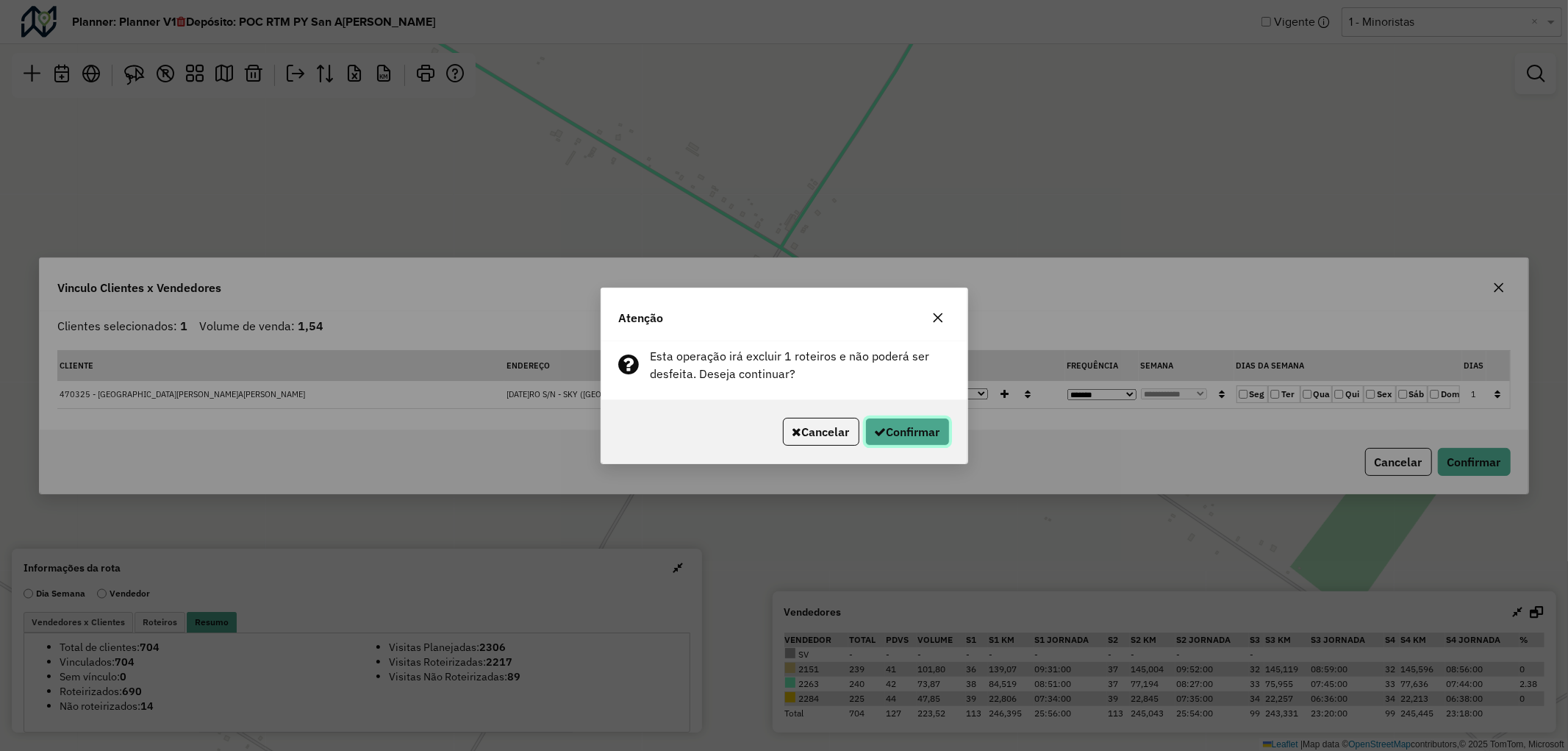
click at [895, 437] on button "Confirmar" at bounding box center [908, 432] width 85 height 28
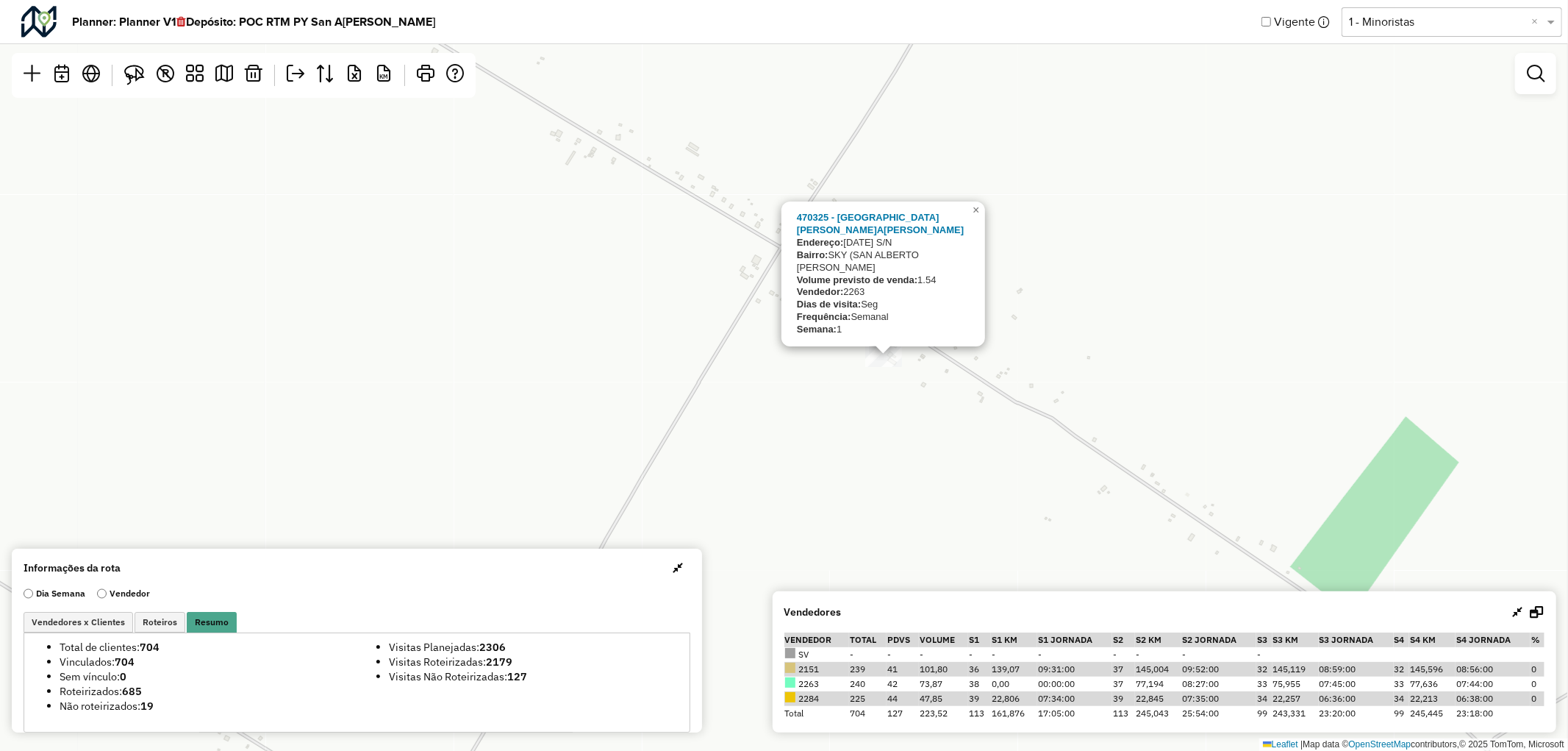
click at [888, 373] on div "470325 - SEGOVIA, JOSE RRICARDO Endereço: 3 DE FEBRERO S/N Bairro: SKY (SAN ALB…" at bounding box center [784, 375] width 1568 height 751
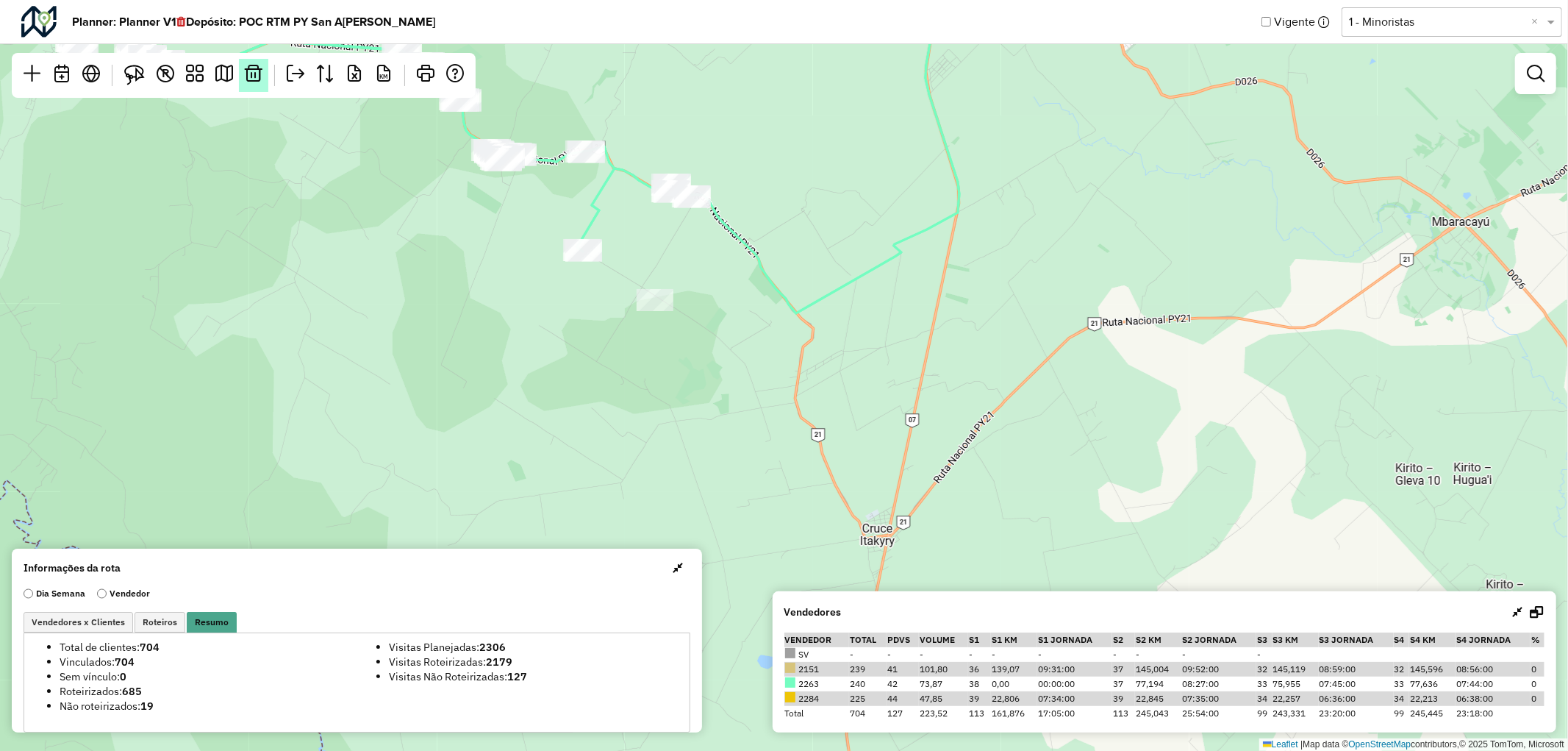
click at [255, 81] on em at bounding box center [253, 73] width 18 height 18
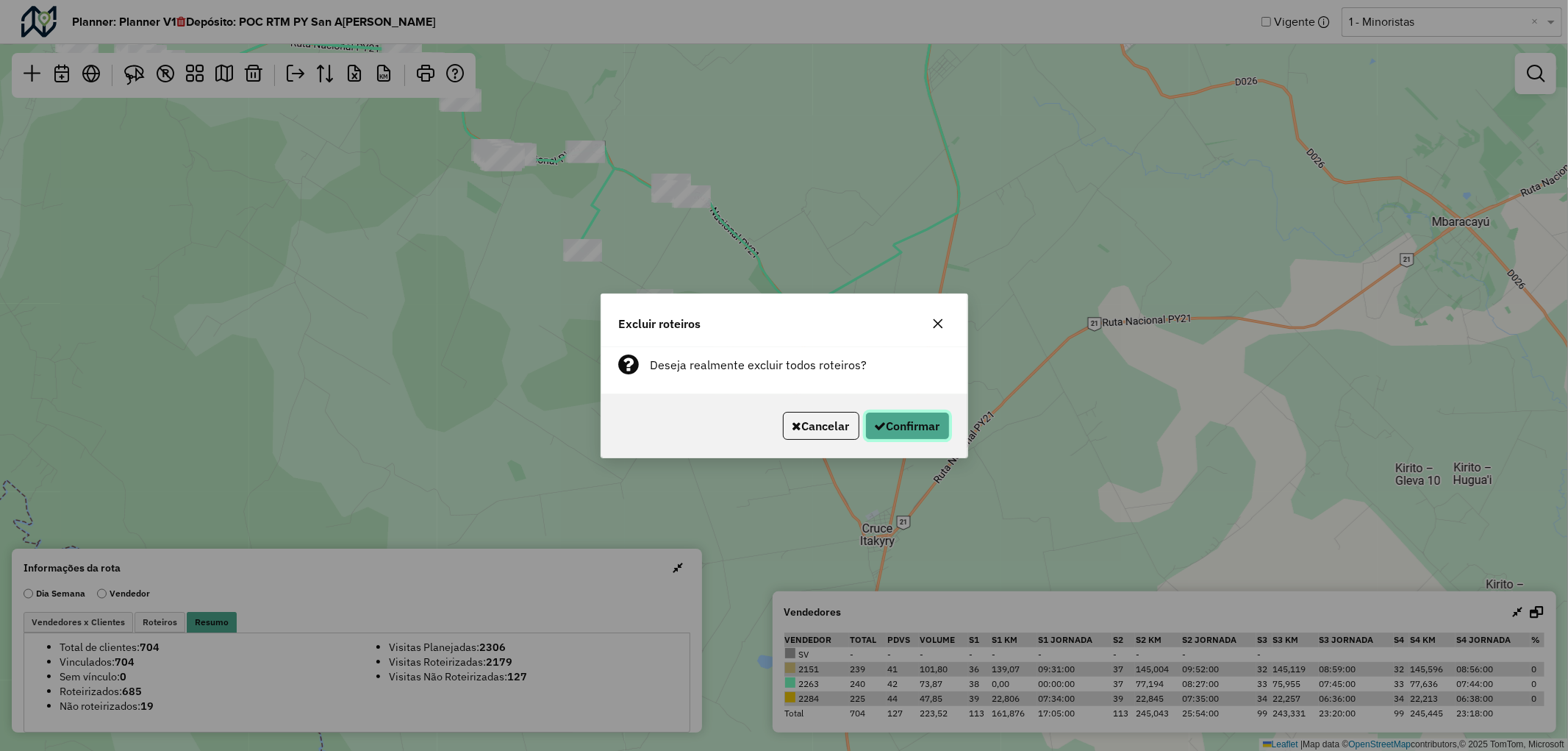
click at [931, 421] on button "Confirmar" at bounding box center [908, 426] width 85 height 28
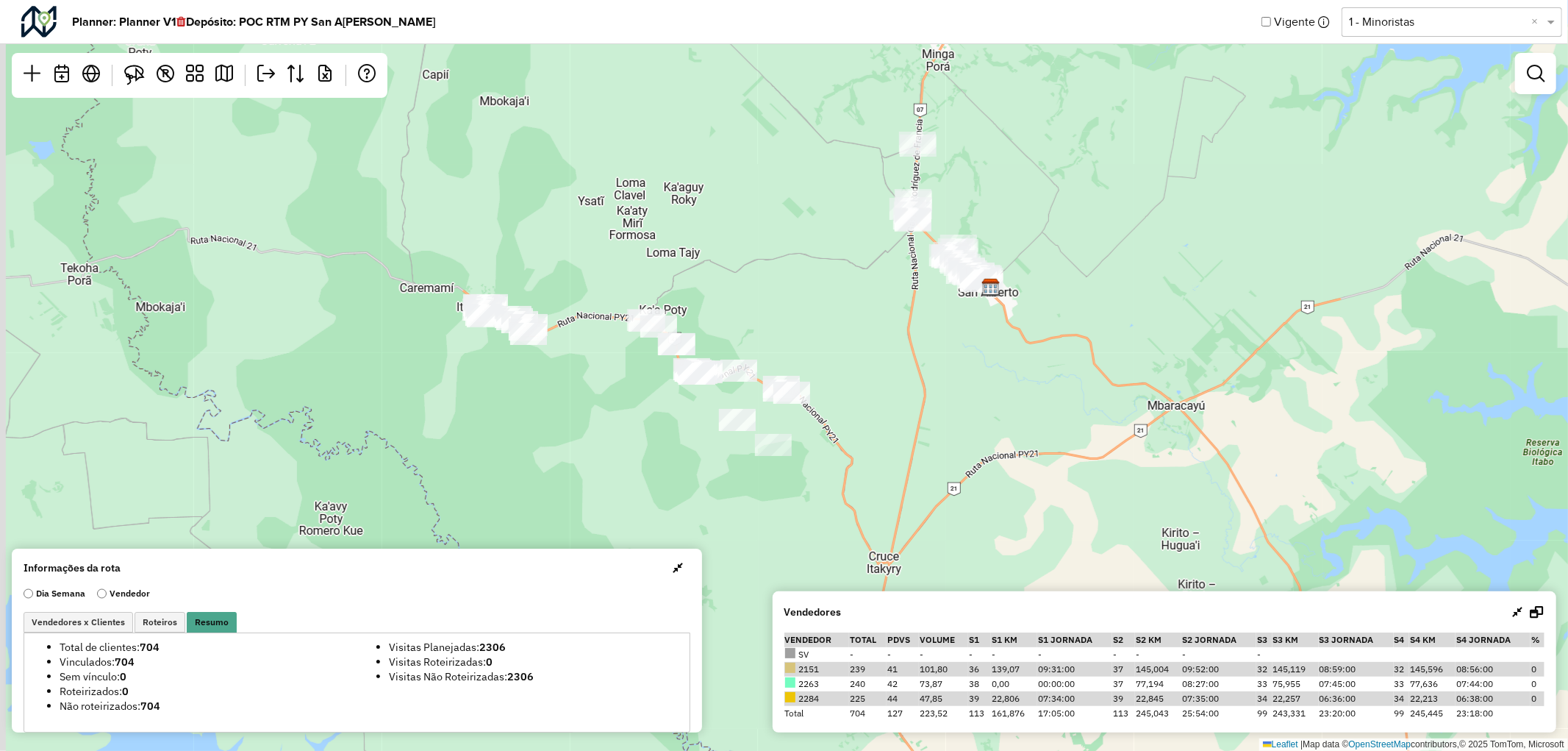
drag, startPoint x: 928, startPoint y: 309, endPoint x: 967, endPoint y: 360, distance: 64.2
click at [936, 368] on div "Leaflet | Map data © OpenStreetMap contributors,© 2025 TomTom, Microsoft" at bounding box center [784, 375] width 1568 height 751
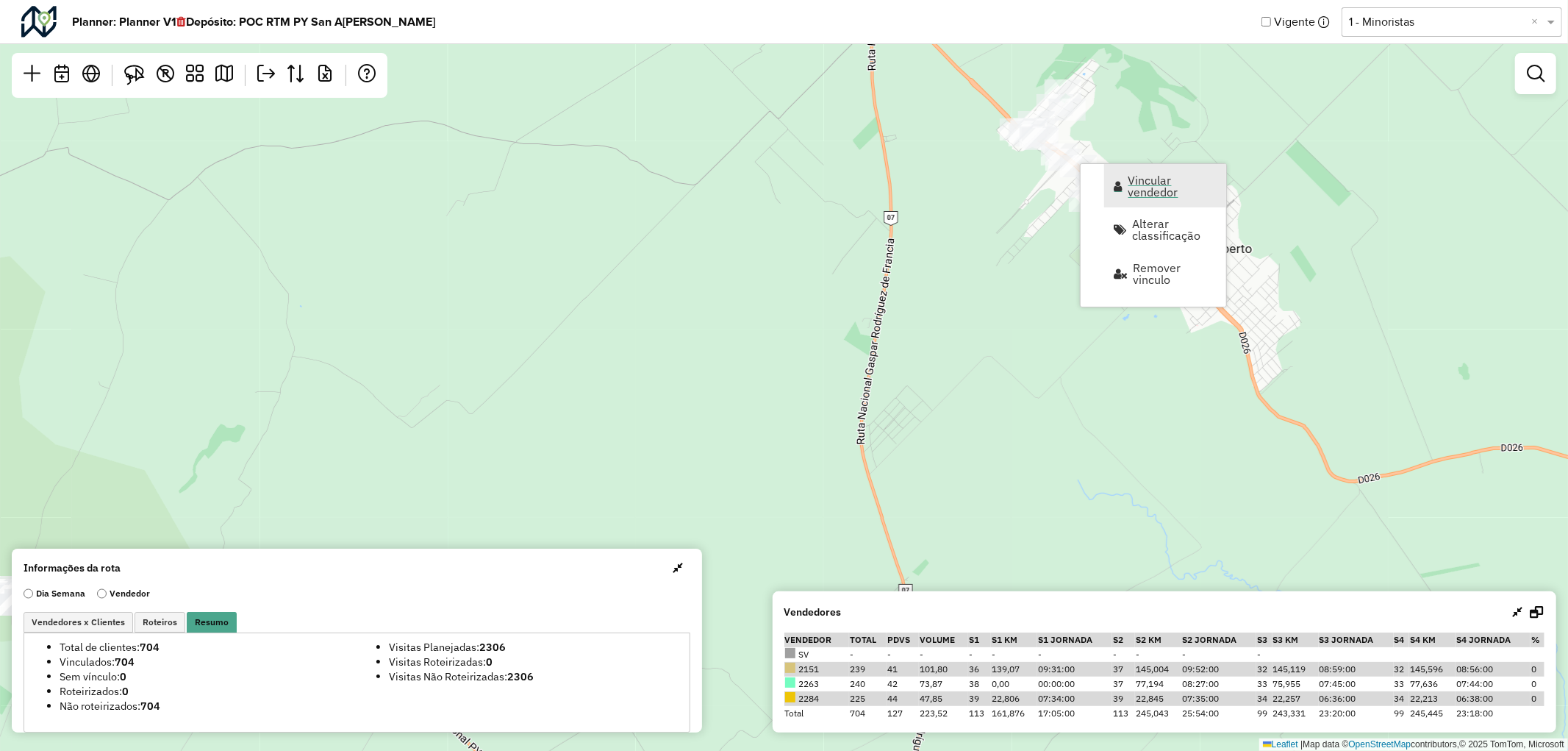
click at [936, 182] on span "Vincular vendedor" at bounding box center [1172, 186] width 89 height 24
select select "********"
select select "*"
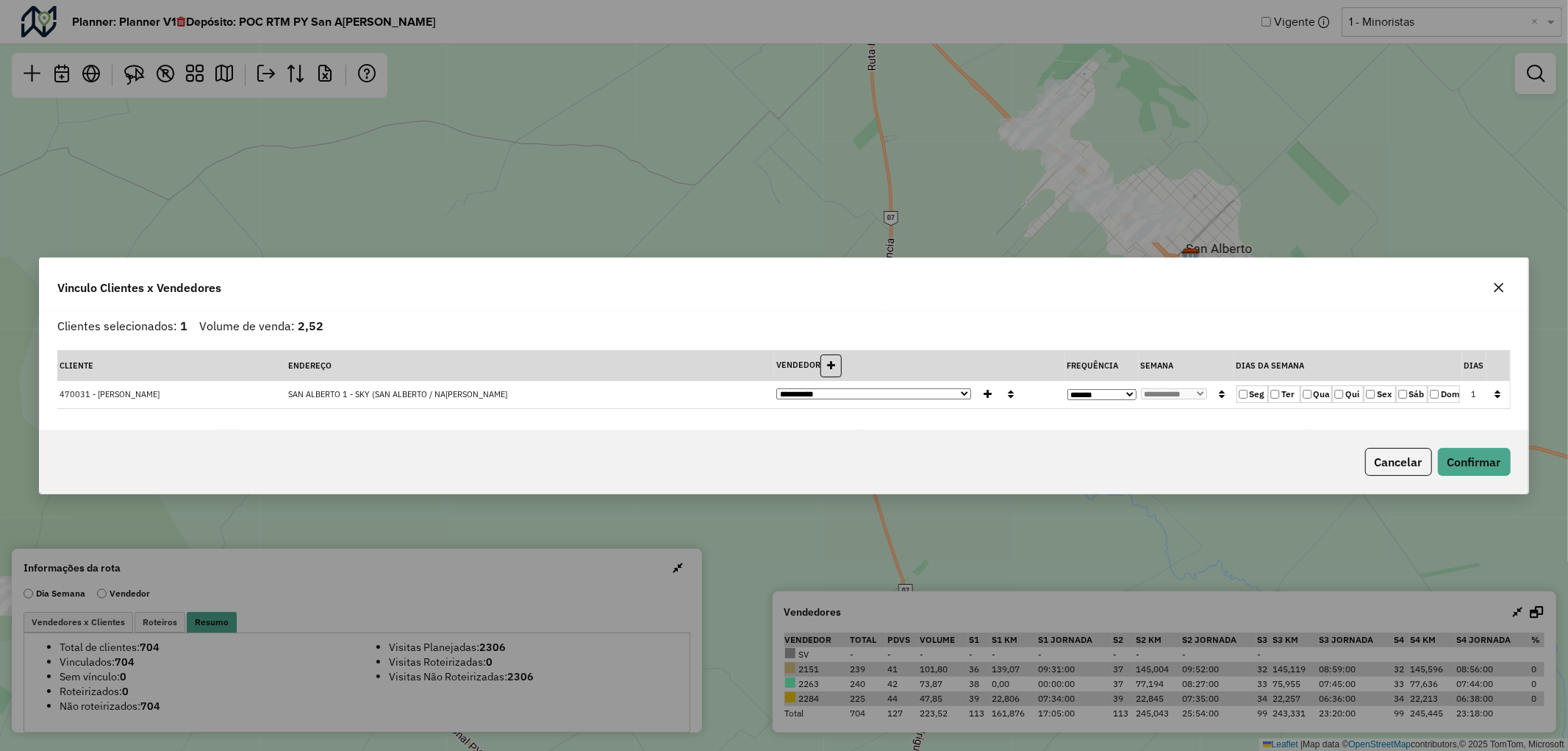
click at [936, 283] on icon "button" at bounding box center [1499, 287] width 12 height 12
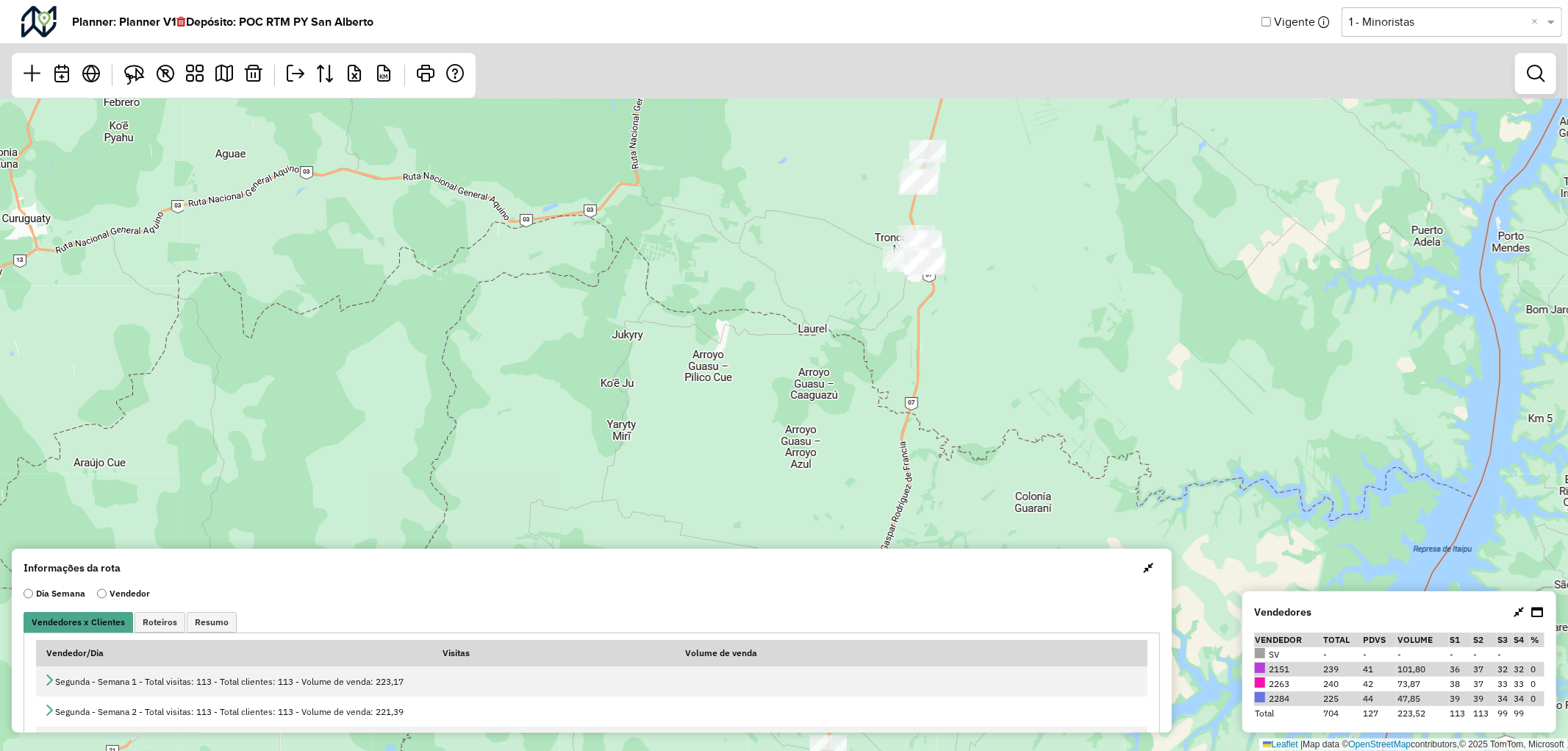
drag, startPoint x: 906, startPoint y: 143, endPoint x: 998, endPoint y: 322, distance: 201.3
click at [998, 322] on div "Leaflet | Map data © OpenStreetMap contributors,© 2025 TomTom, Microsoft" at bounding box center [784, 375] width 1568 height 751
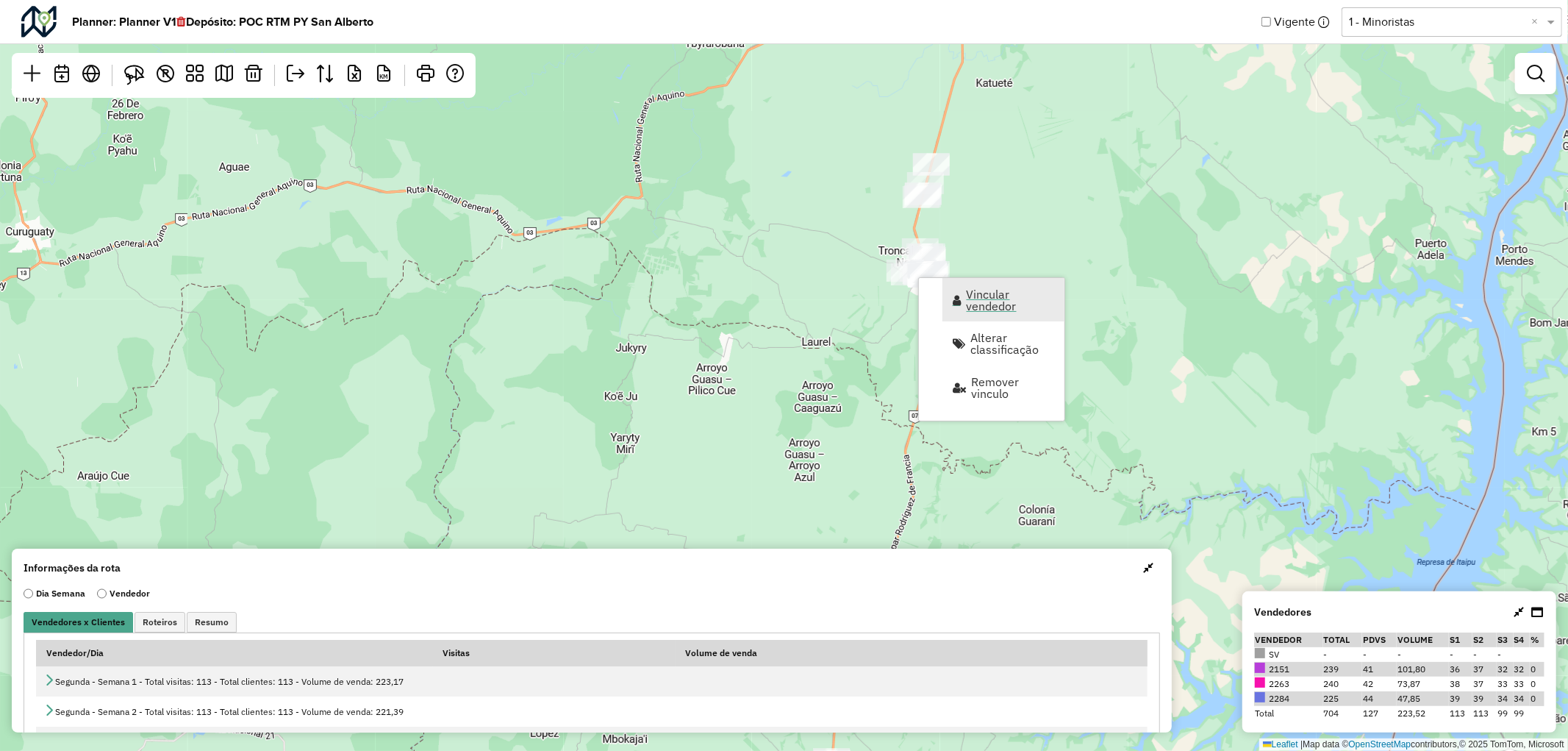
click at [973, 298] on span "Vincular vendedor" at bounding box center [1011, 300] width 89 height 24
select select "********"
select select "*"
